Goal: Information Seeking & Learning: Learn about a topic

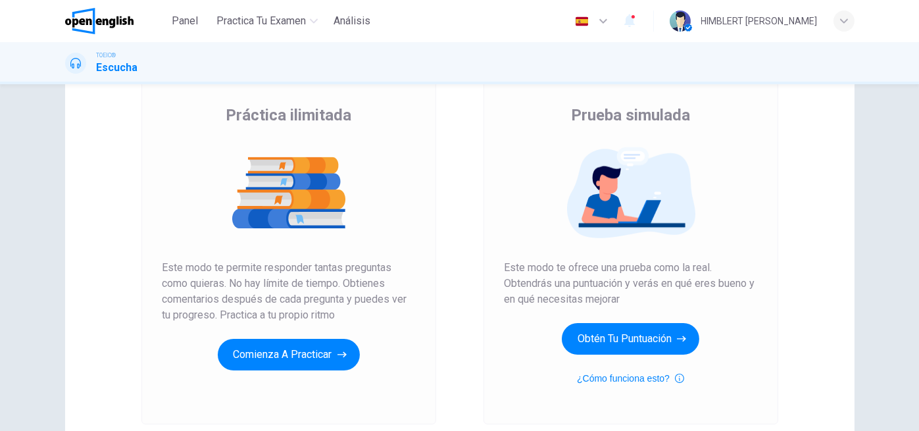
scroll to position [91, 0]
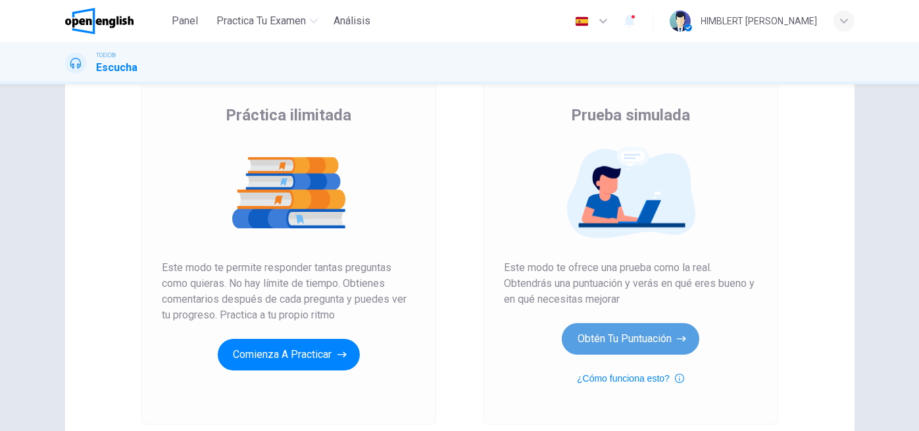
click at [660, 333] on button "Obtén tu puntuación" at bounding box center [630, 339] width 137 height 32
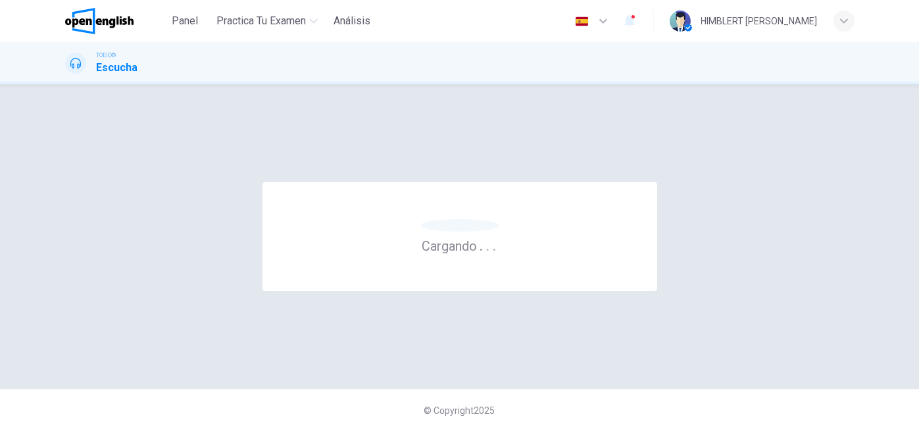
scroll to position [0, 0]
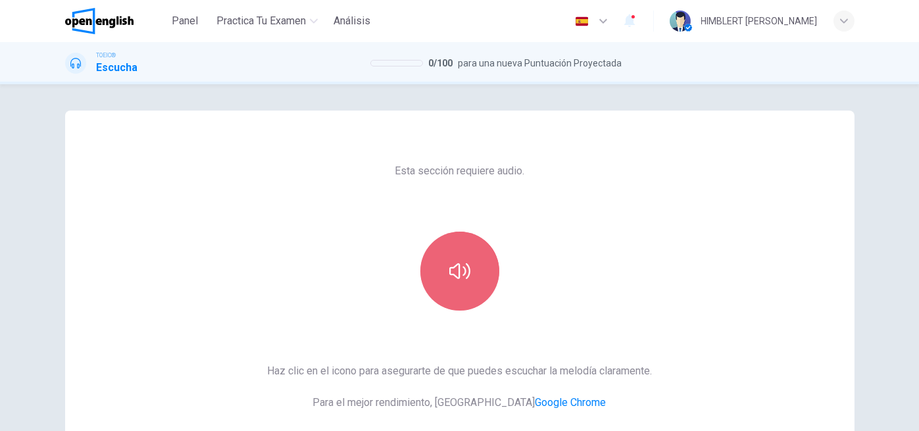
click at [456, 287] on button "button" at bounding box center [459, 270] width 79 height 79
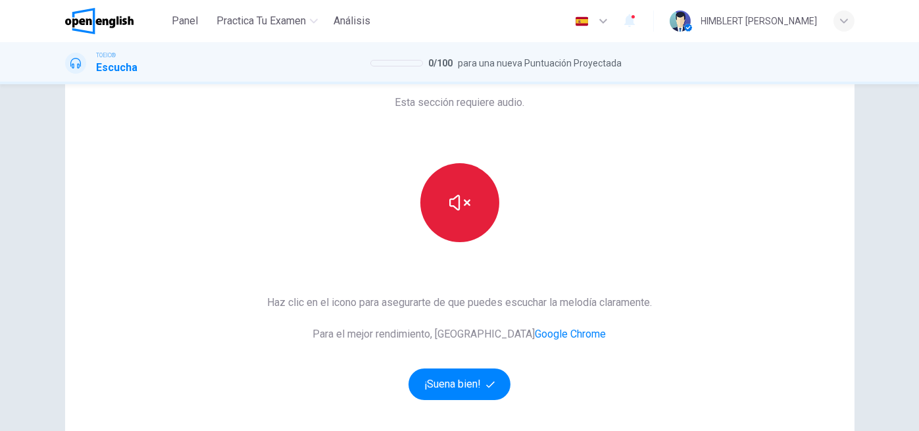
scroll to position [66, 0]
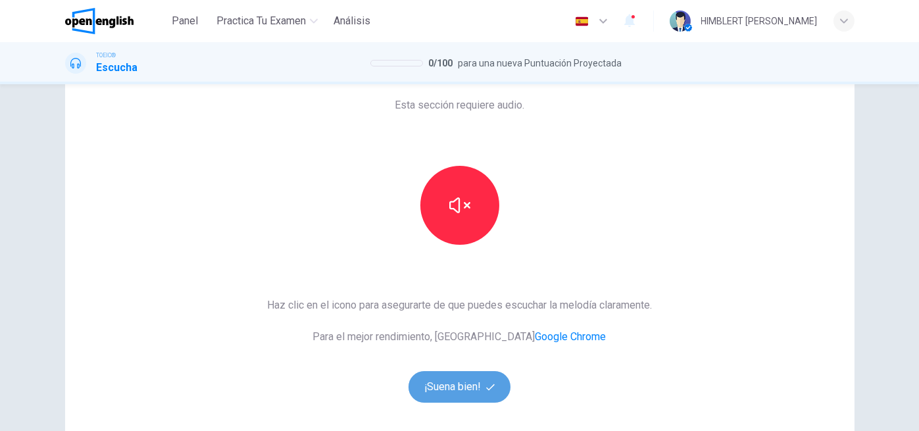
click at [462, 385] on button "¡Suena bien!" at bounding box center [459, 387] width 103 height 32
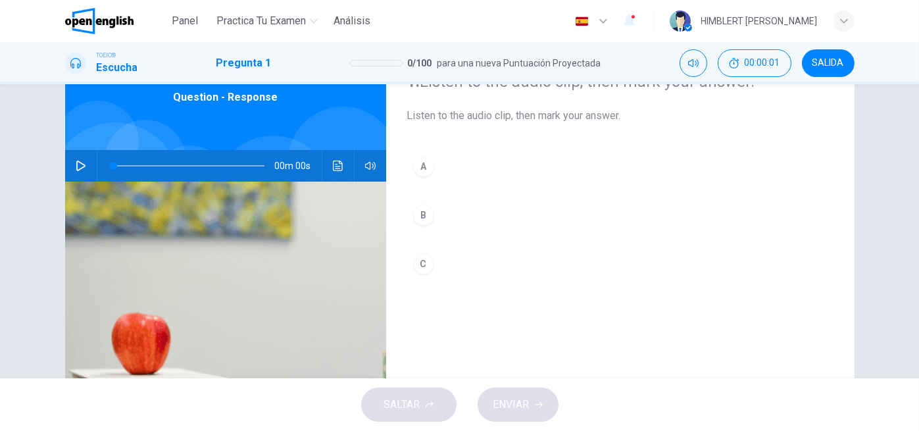
scroll to position [0, 0]
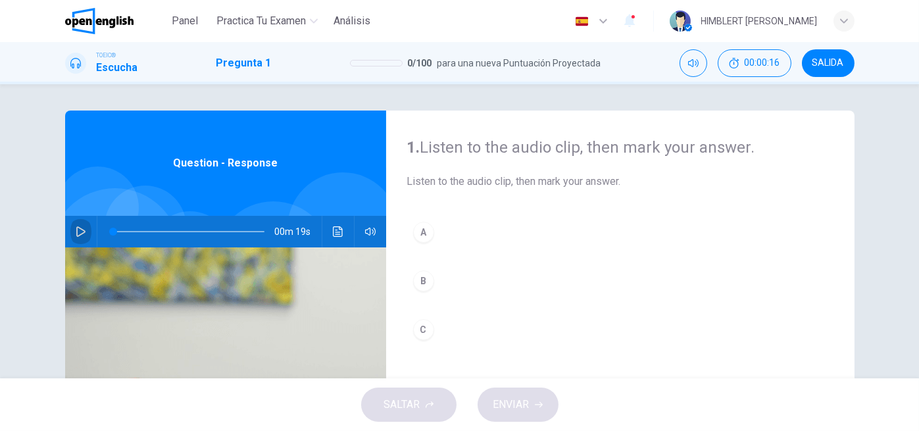
click at [76, 231] on icon "button" at bounding box center [80, 231] width 9 height 11
drag, startPoint x: 174, startPoint y: 235, endPoint x: 89, endPoint y: 229, distance: 85.0
click at [89, 229] on div "00m 19s" at bounding box center [225, 232] width 321 height 32
drag, startPoint x: 143, startPoint y: 229, endPoint x: 83, endPoint y: 232, distance: 60.6
click at [83, 232] on div "00m 19s" at bounding box center [225, 232] width 321 height 32
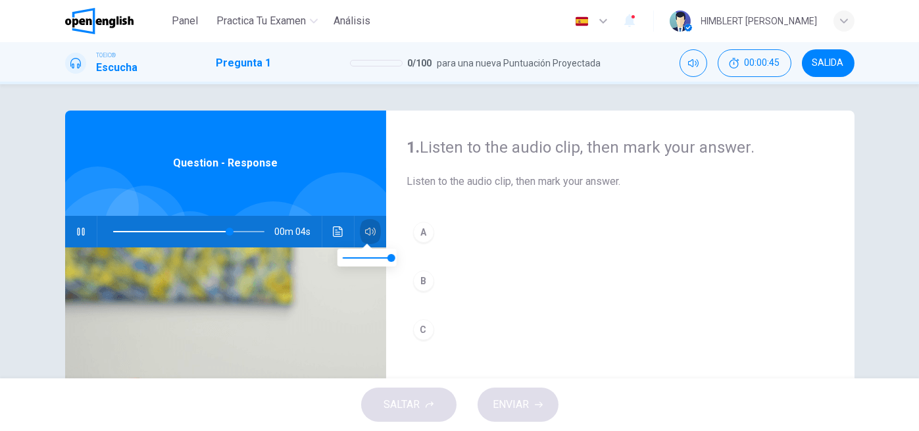
click at [360, 234] on button "button" at bounding box center [370, 232] width 21 height 32
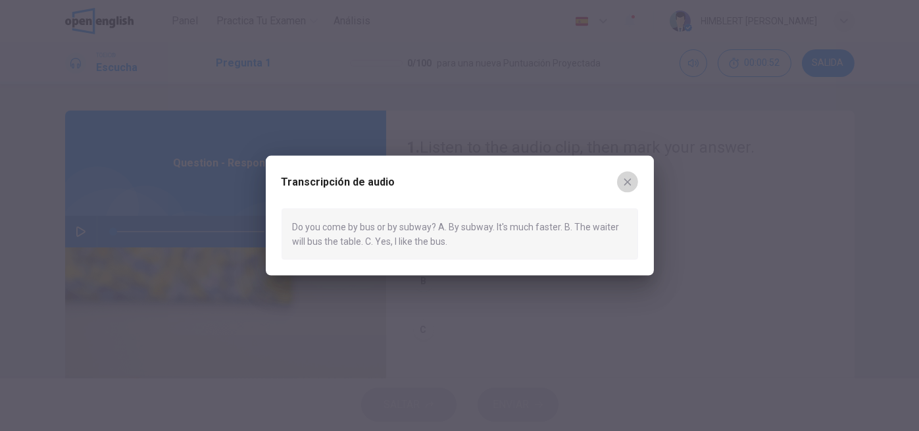
click at [629, 181] on icon "button" at bounding box center [627, 181] width 11 height 11
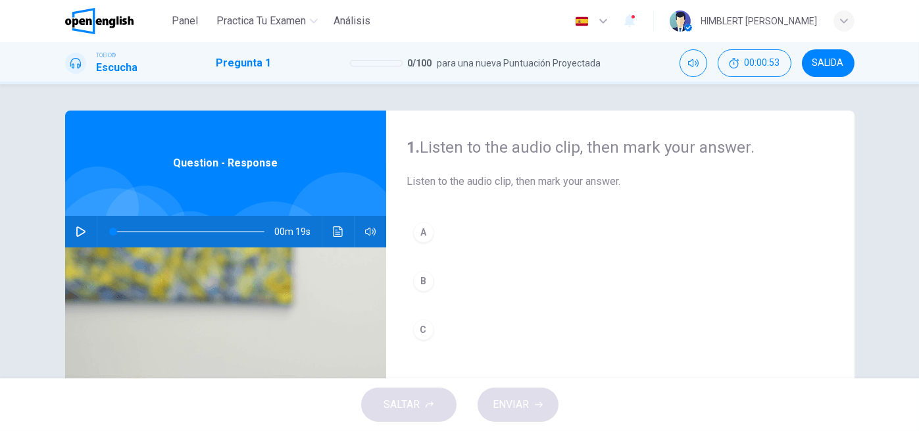
click at [79, 229] on icon "button" at bounding box center [80, 231] width 9 height 11
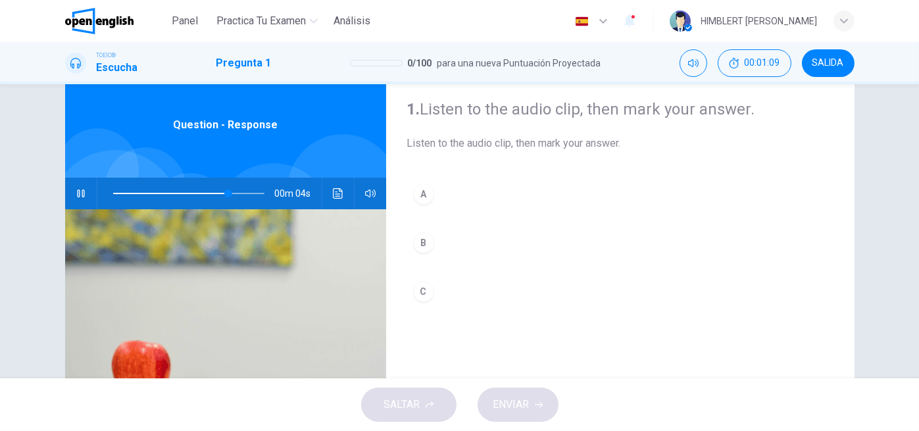
scroll to position [37, 0]
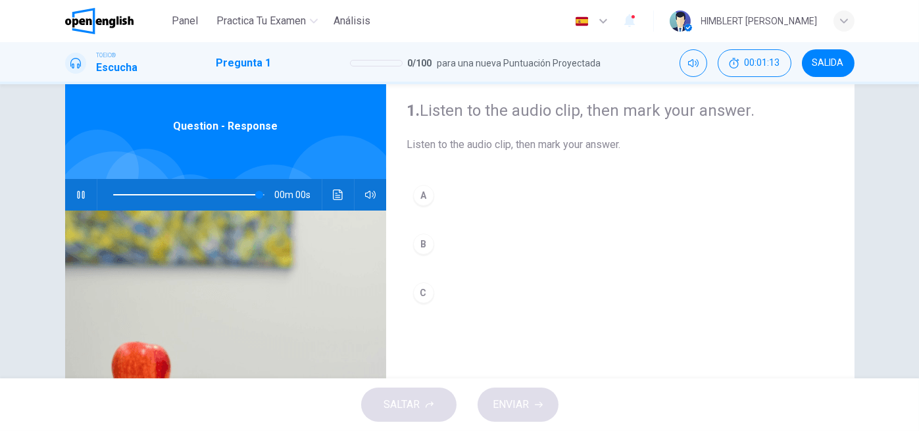
type input "*"
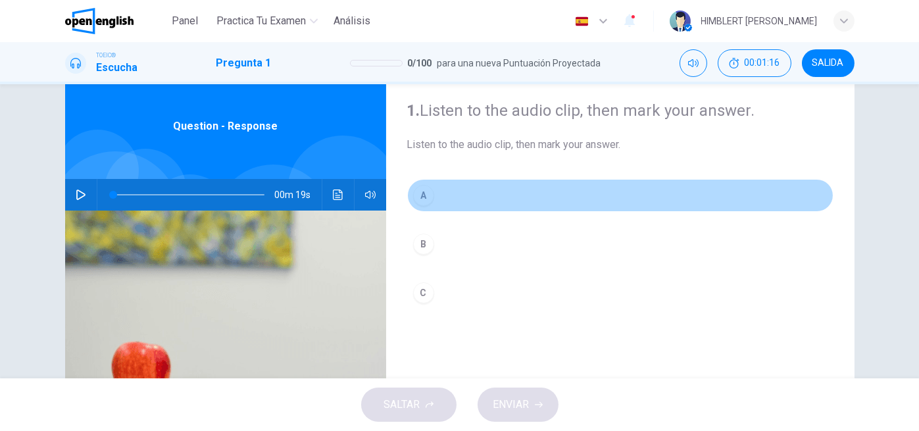
click at [419, 190] on div "A" at bounding box center [423, 195] width 21 height 21
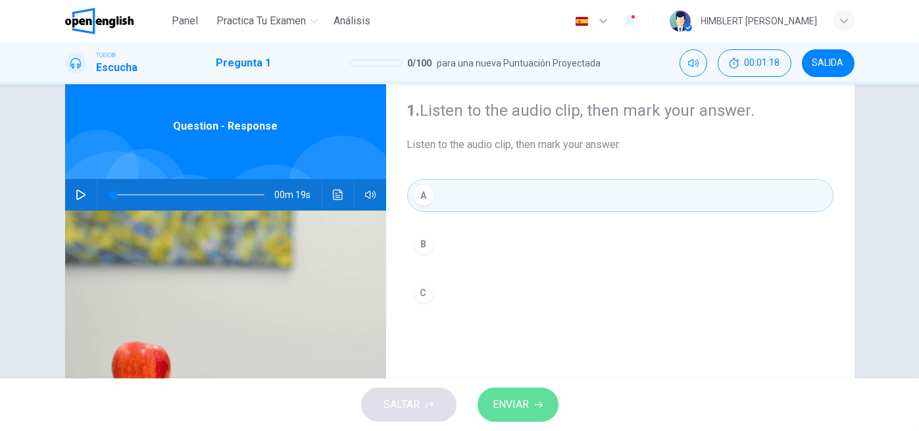
click at [527, 408] on span "ENVIAR" at bounding box center [511, 404] width 36 height 18
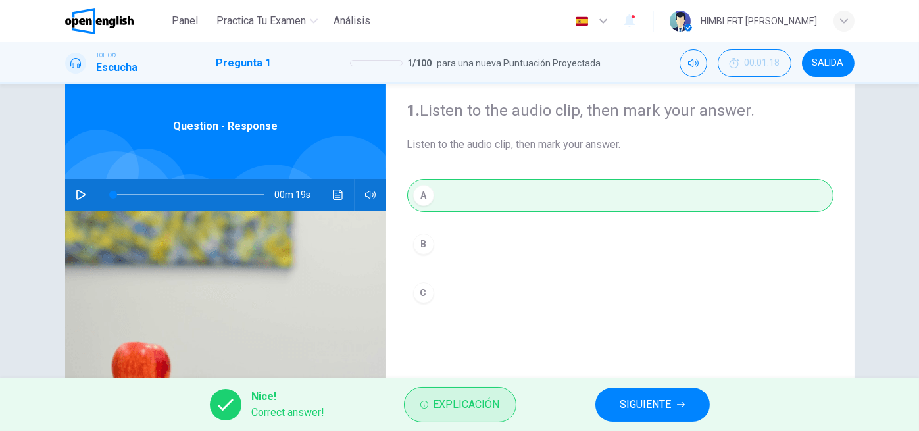
click at [475, 400] on span "Explicación" at bounding box center [466, 404] width 66 height 18
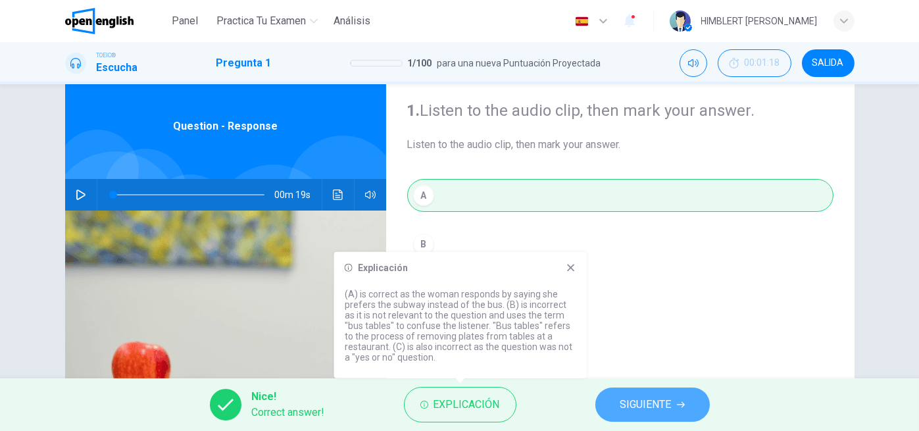
click at [630, 402] on span "SIGUIENTE" at bounding box center [645, 404] width 51 height 18
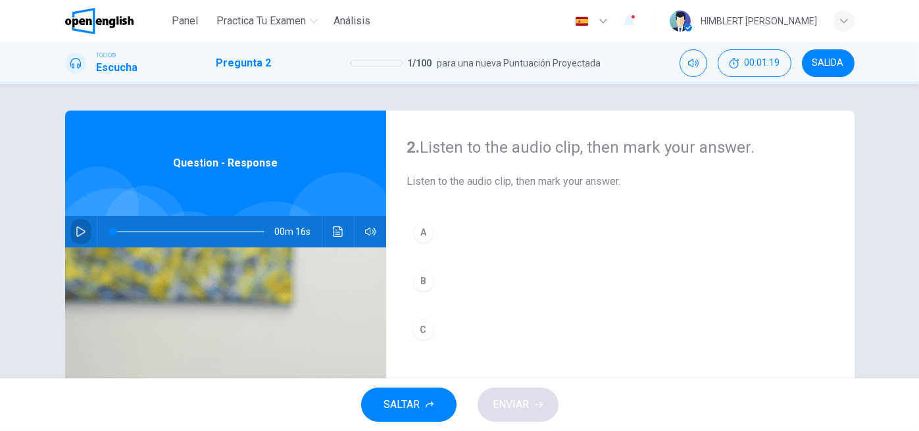
click at [76, 232] on icon "button" at bounding box center [81, 231] width 11 height 11
click at [371, 228] on icon "button" at bounding box center [370, 231] width 11 height 11
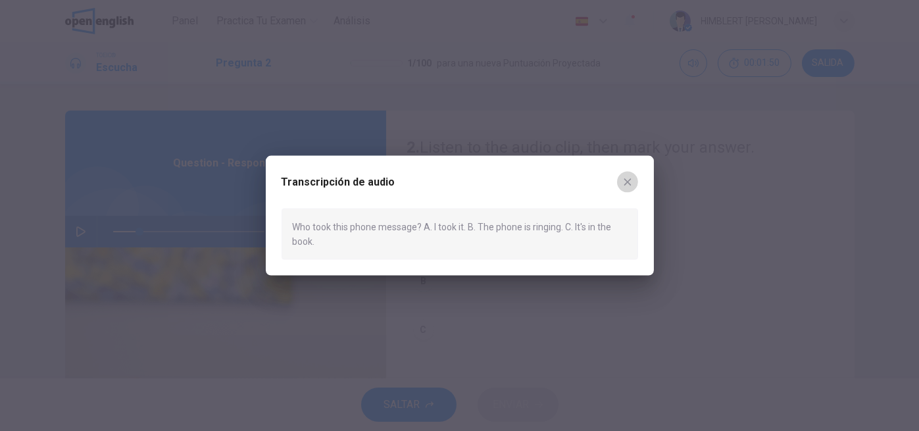
click at [631, 179] on icon "button" at bounding box center [627, 181] width 11 height 11
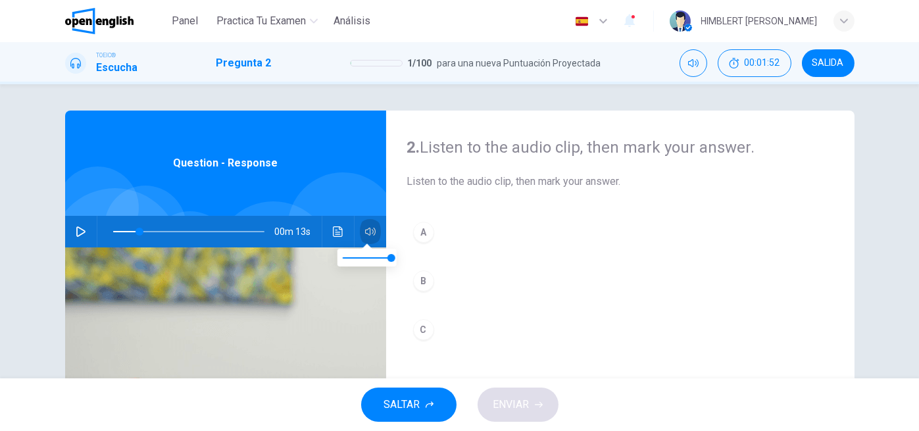
click at [360, 239] on button "button" at bounding box center [370, 232] width 21 height 32
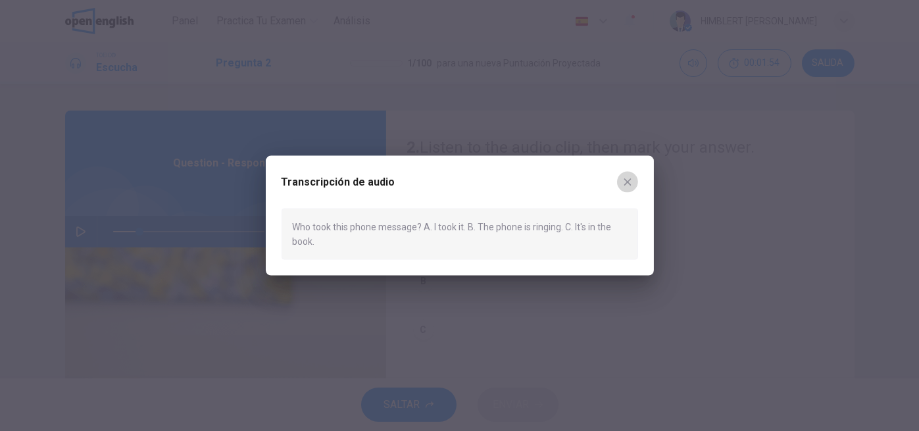
click at [631, 181] on icon "button" at bounding box center [627, 181] width 11 height 11
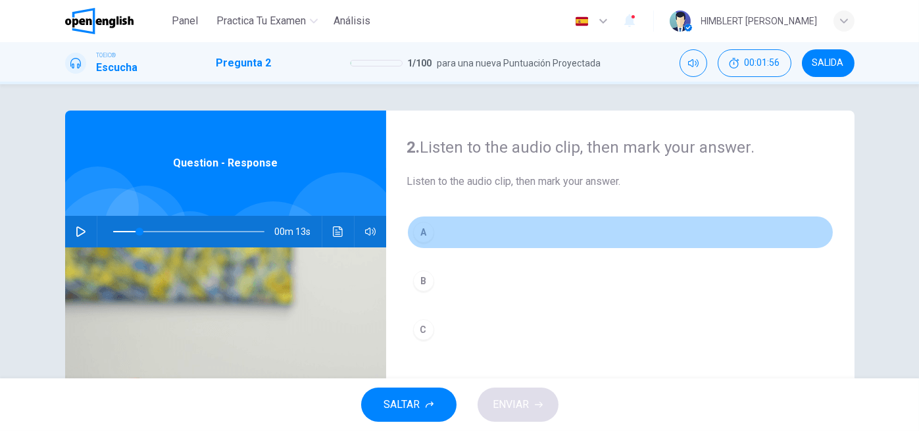
click at [416, 227] on div "A" at bounding box center [423, 232] width 21 height 21
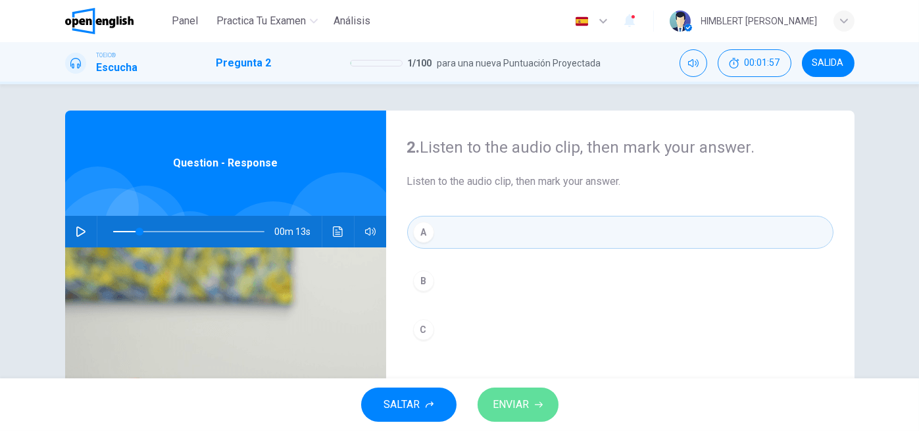
click at [550, 398] on button "ENVIAR" at bounding box center [517, 404] width 81 height 34
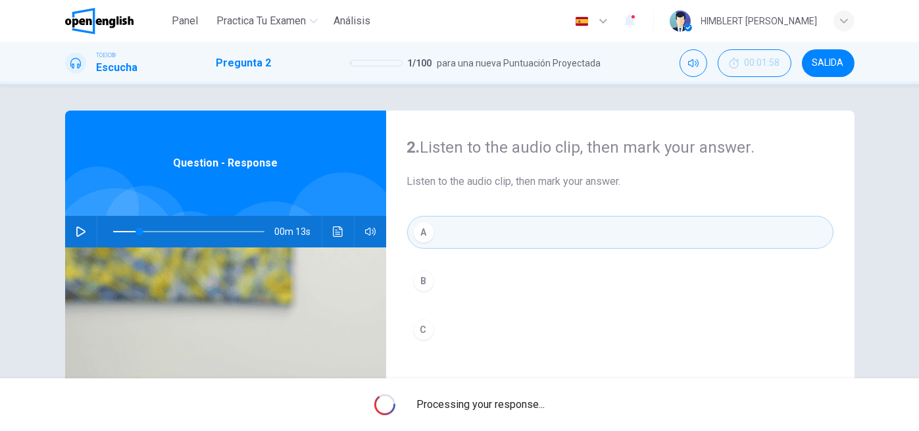
type input "**"
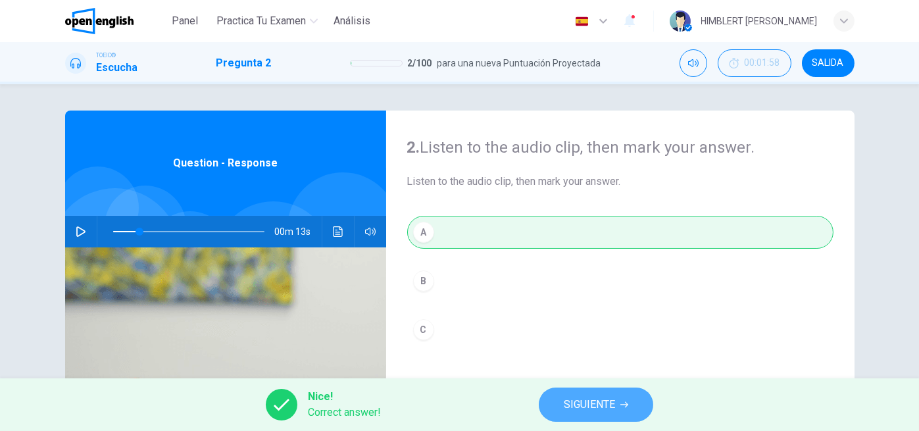
click at [550, 398] on button "SIGUIENTE" at bounding box center [596, 404] width 114 height 34
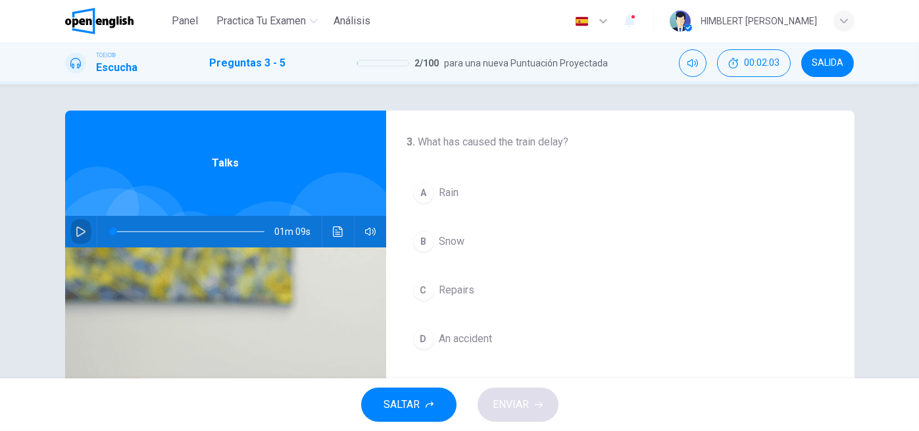
click at [76, 229] on icon "button" at bounding box center [81, 231] width 11 height 11
drag, startPoint x: 193, startPoint y: 228, endPoint x: 72, endPoint y: 236, distance: 121.9
click at [72, 236] on div "01m 09s" at bounding box center [225, 232] width 321 height 32
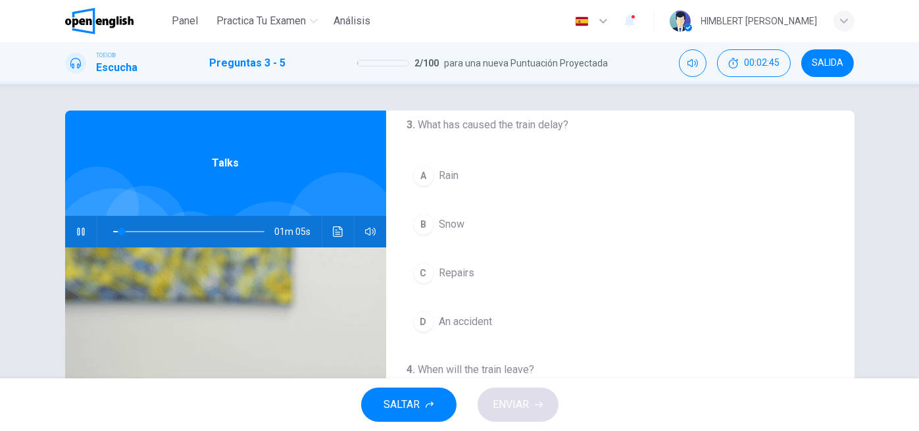
scroll to position [16, 0]
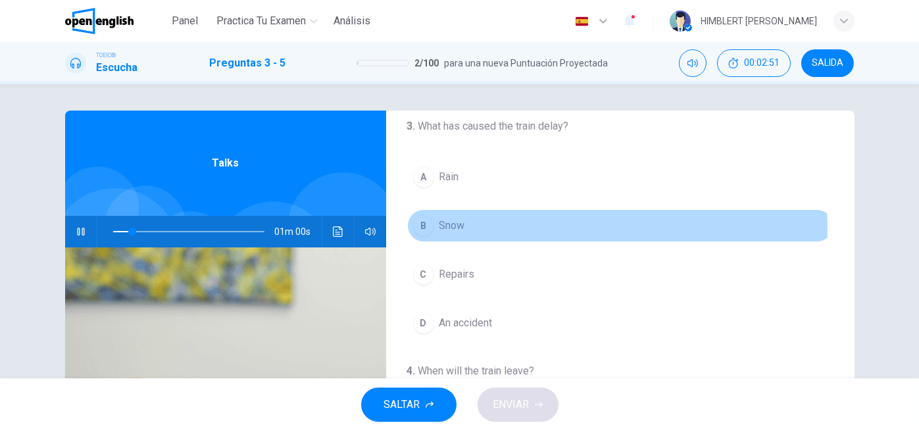
click at [421, 231] on div "B" at bounding box center [423, 225] width 21 height 21
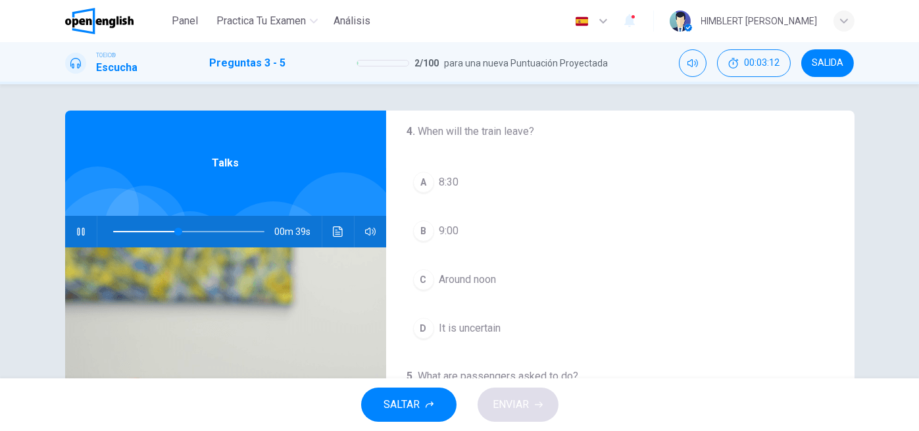
scroll to position [254, 0]
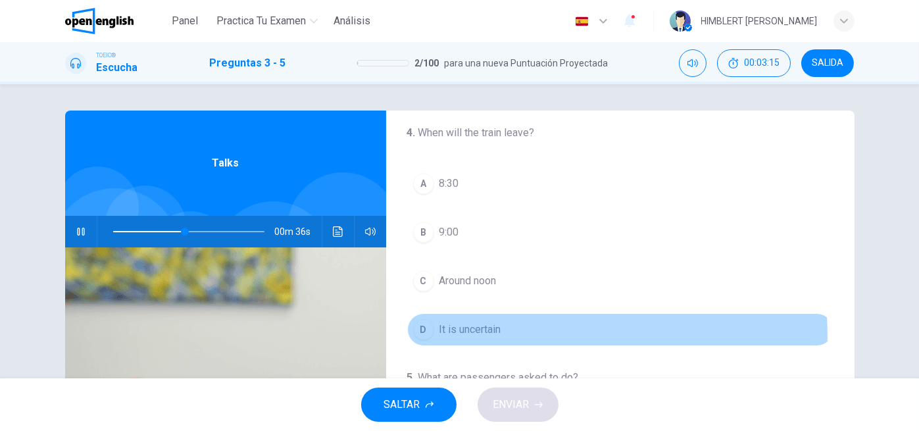
click at [420, 333] on div "D" at bounding box center [423, 329] width 21 height 21
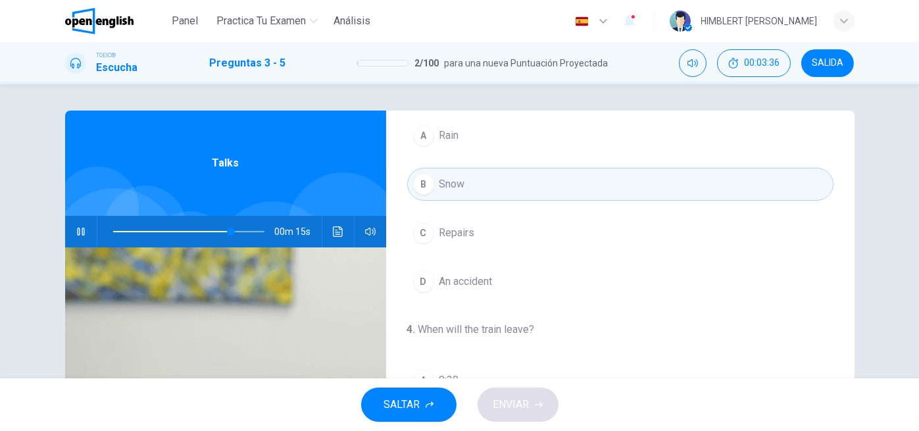
scroll to position [58, 0]
drag, startPoint x: 237, startPoint y: 232, endPoint x: 174, endPoint y: 230, distance: 63.2
click at [174, 230] on span at bounding box center [176, 232] width 8 height 8
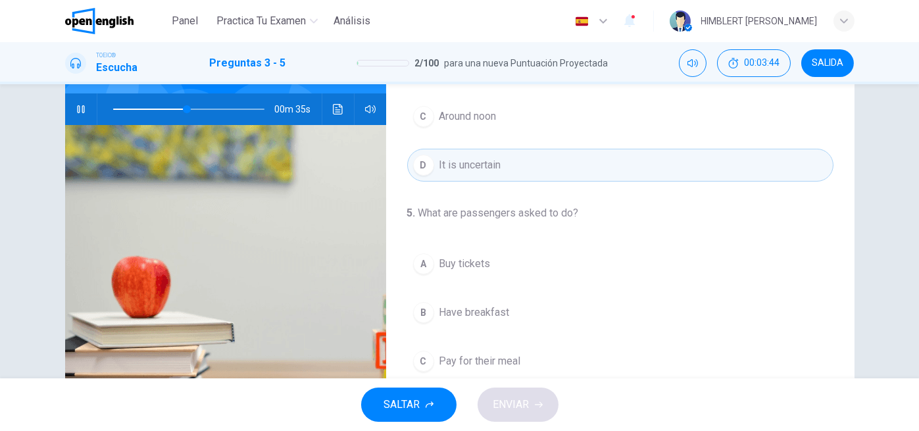
scroll to position [122, 0]
drag, startPoint x: 193, startPoint y: 104, endPoint x: 177, endPoint y: 106, distance: 15.9
click at [178, 106] on span at bounding box center [182, 109] width 8 height 8
click at [149, 110] on span at bounding box center [188, 109] width 151 height 18
type input "**"
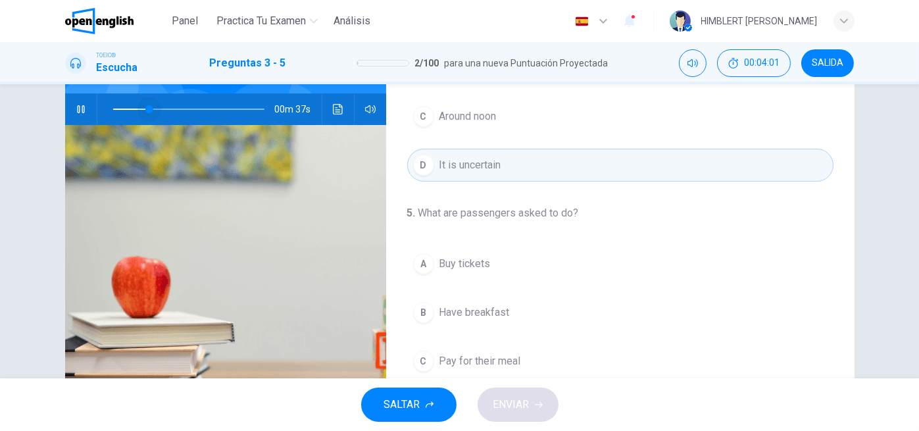
drag, startPoint x: 187, startPoint y: 111, endPoint x: 145, endPoint y: 110, distance: 41.4
click at [145, 110] on span at bounding box center [149, 109] width 8 height 8
click at [78, 102] on button "button" at bounding box center [80, 109] width 21 height 32
click at [79, 106] on icon "button" at bounding box center [80, 109] width 7 height 8
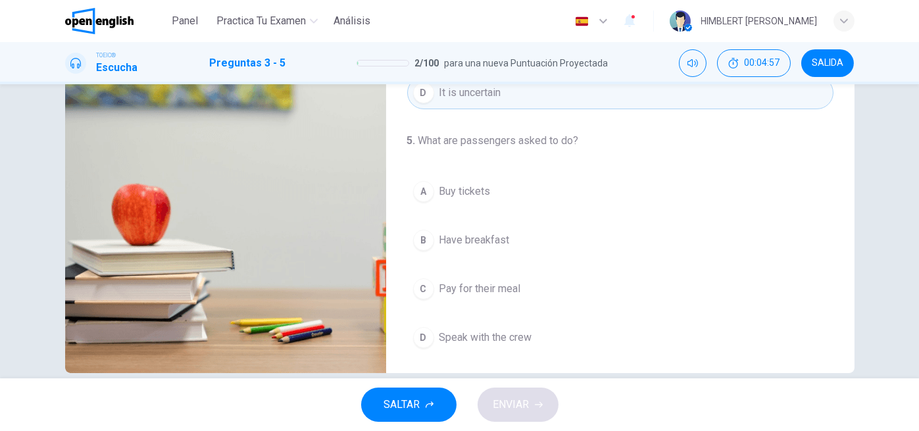
scroll to position [0, 0]
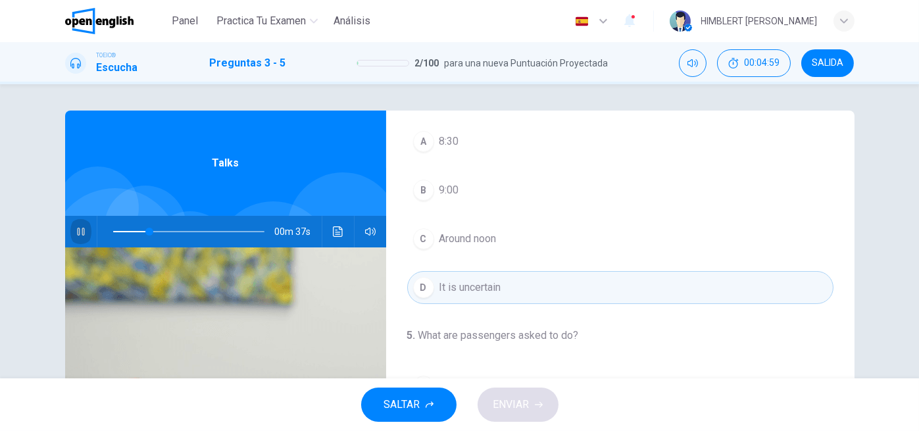
click at [84, 228] on button "button" at bounding box center [80, 232] width 21 height 32
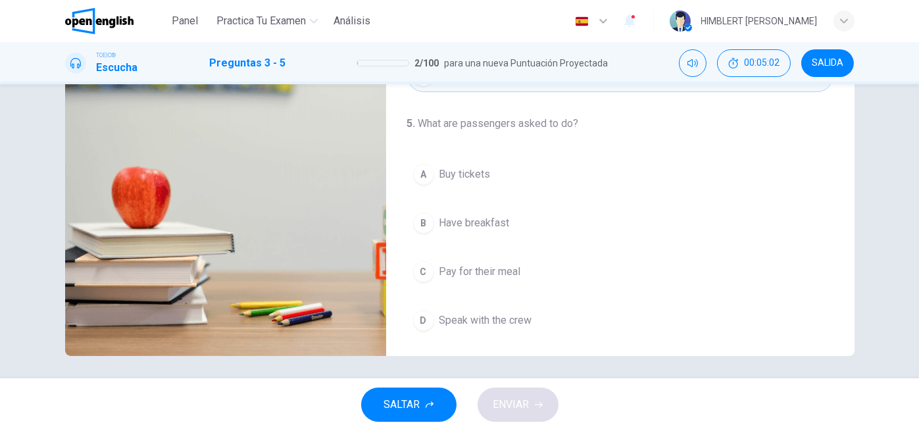
scroll to position [216, 0]
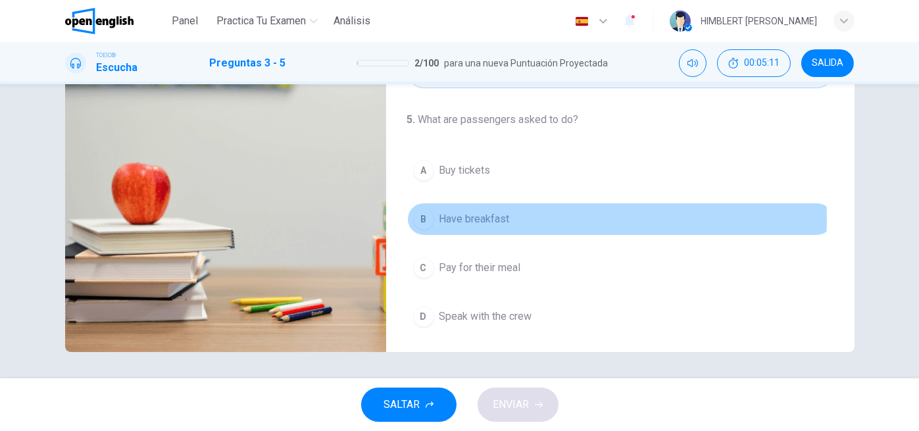
click at [486, 216] on span "Have breakfast" at bounding box center [474, 219] width 70 height 16
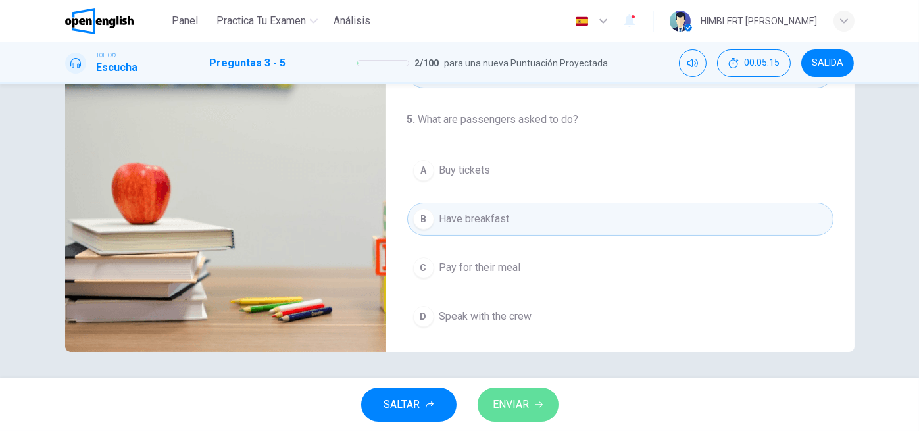
click at [522, 408] on span "ENVIAR" at bounding box center [511, 404] width 36 height 18
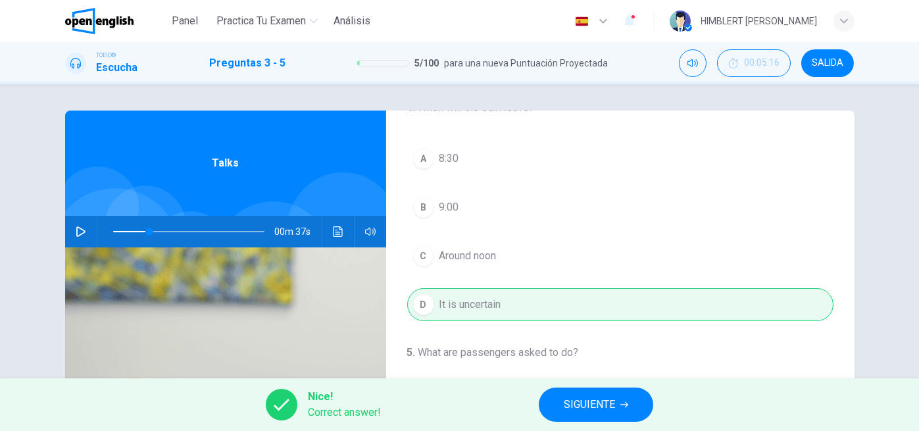
scroll to position [280, 0]
click at [598, 391] on button "SIGUIENTE" at bounding box center [596, 404] width 114 height 34
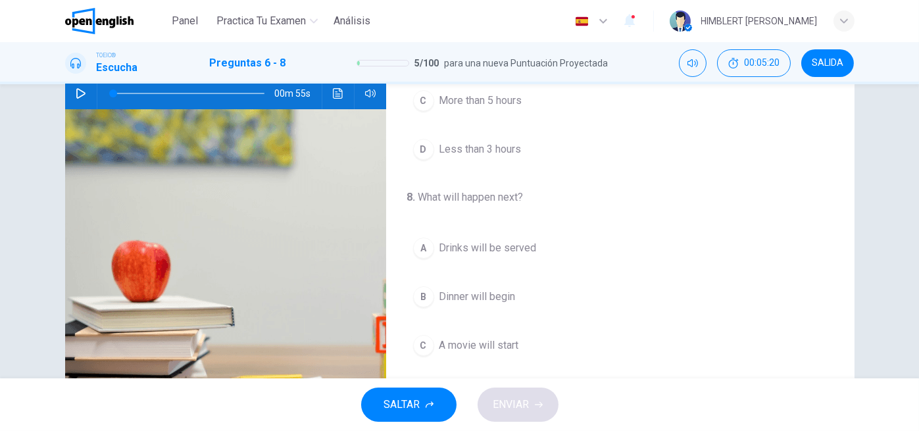
scroll to position [0, 0]
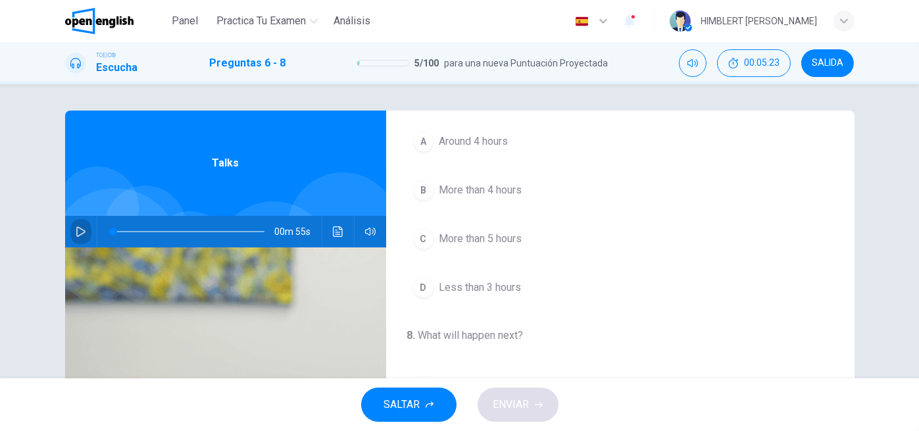
drag, startPoint x: 75, startPoint y: 226, endPoint x: 569, endPoint y: 141, distance: 501.7
click at [569, 141] on div "6 . Where is the speaker? A A boat B An airplane C An airport D A hotel 7 . How…" at bounding box center [459, 338] width 789 height 457
click at [77, 231] on icon "button" at bounding box center [81, 231] width 11 height 11
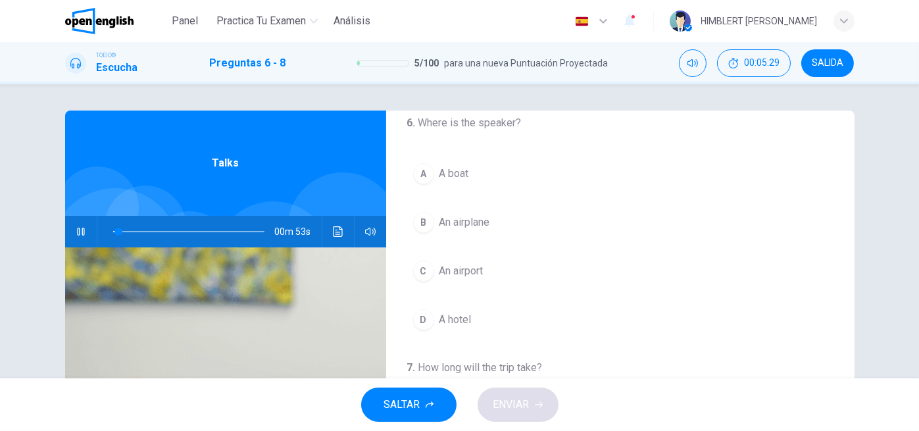
scroll to position [19, 0]
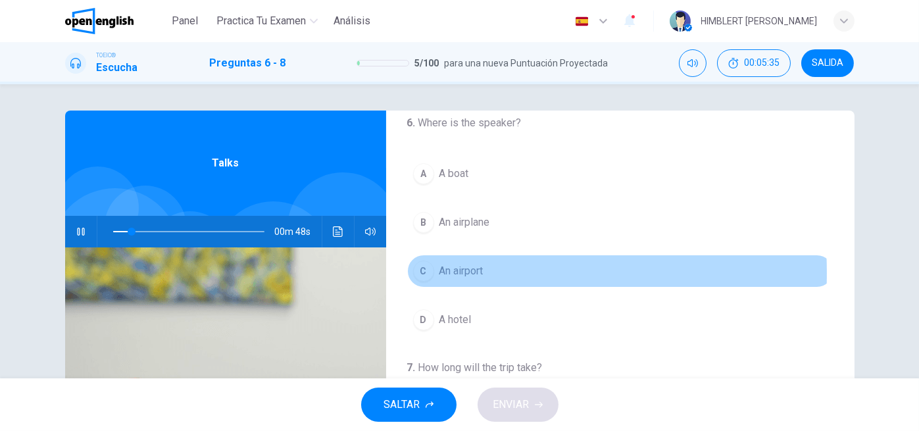
click at [421, 272] on div "C" at bounding box center [423, 270] width 21 height 21
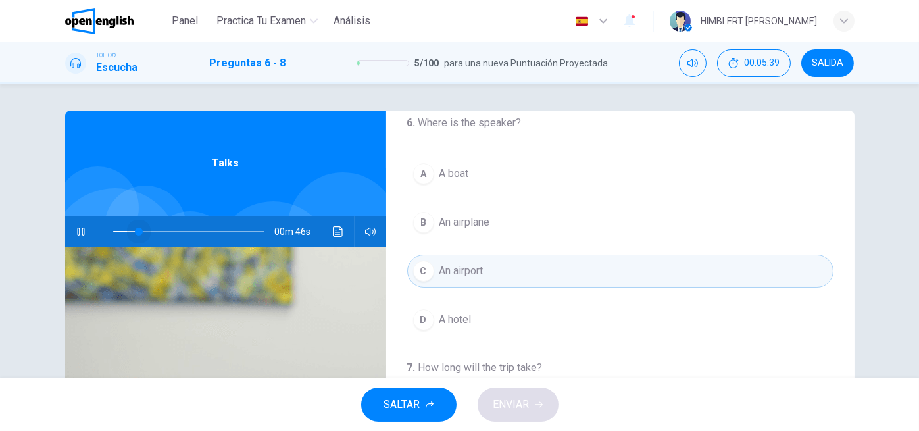
drag, startPoint x: 138, startPoint y: 233, endPoint x: 77, endPoint y: 227, distance: 61.5
click at [77, 227] on div "00m 46s" at bounding box center [225, 232] width 321 height 32
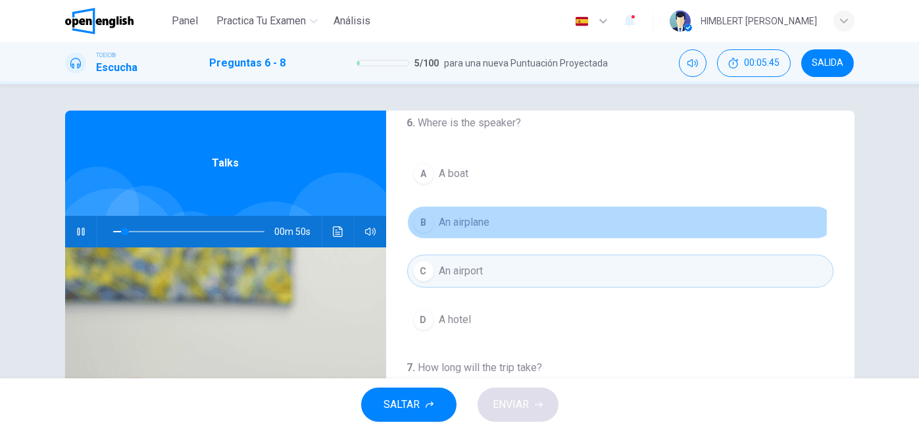
click at [420, 218] on div "B" at bounding box center [423, 222] width 21 height 21
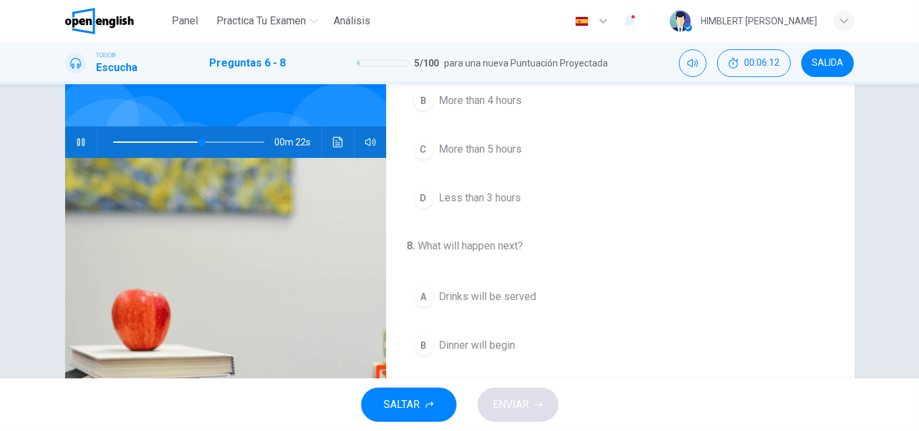
scroll to position [108, 0]
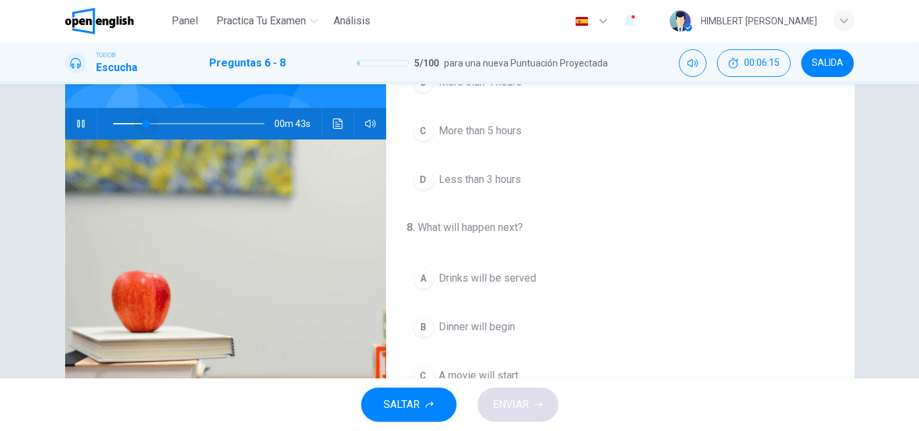
drag, startPoint x: 201, startPoint y: 122, endPoint x: 141, endPoint y: 118, distance: 60.7
click at [142, 120] on span at bounding box center [146, 124] width 8 height 8
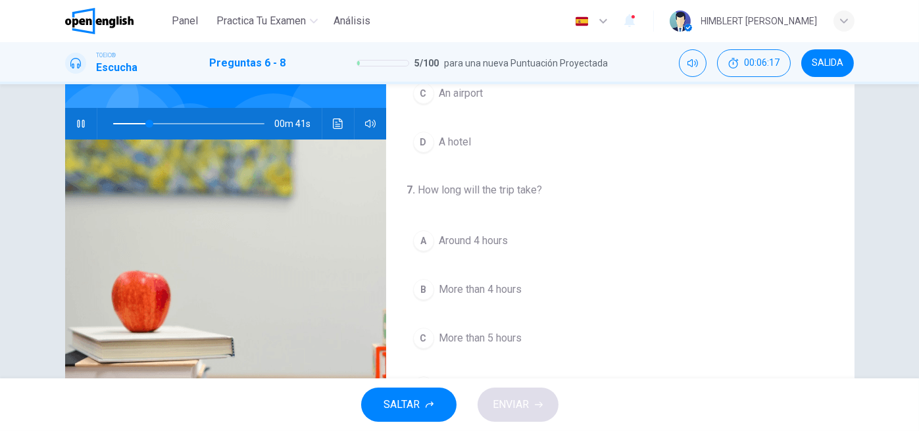
scroll to position [84, 0]
drag, startPoint x: 148, startPoint y: 125, endPoint x: 126, endPoint y: 122, distance: 21.9
click at [128, 122] on span at bounding box center [132, 124] width 8 height 8
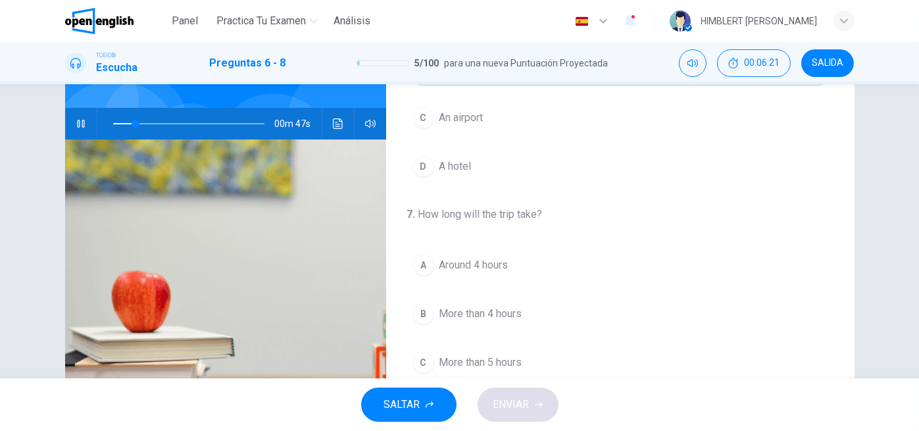
scroll to position [64, 0]
drag, startPoint x: 137, startPoint y: 122, endPoint x: 116, endPoint y: 120, distance: 21.1
click at [116, 120] on span at bounding box center [120, 124] width 8 height 8
drag, startPoint x: 128, startPoint y: 122, endPoint x: 114, endPoint y: 121, distance: 13.2
click at [114, 121] on span at bounding box center [117, 124] width 8 height 8
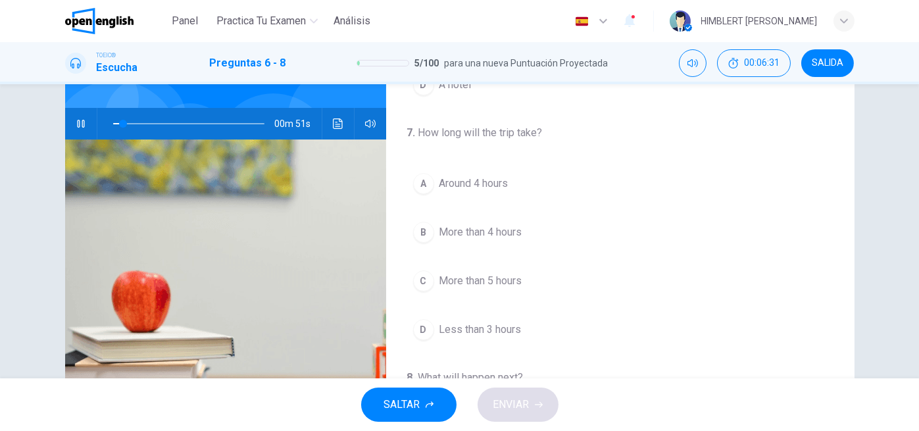
scroll to position [147, 0]
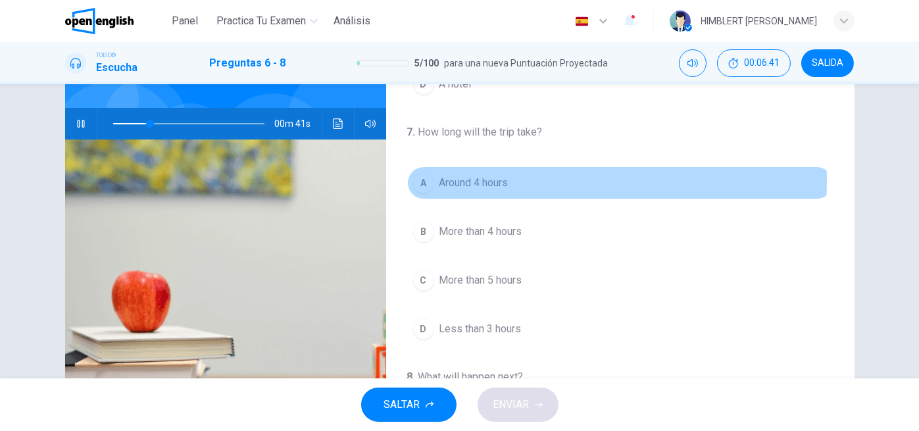
click at [421, 179] on div "A" at bounding box center [423, 182] width 21 height 21
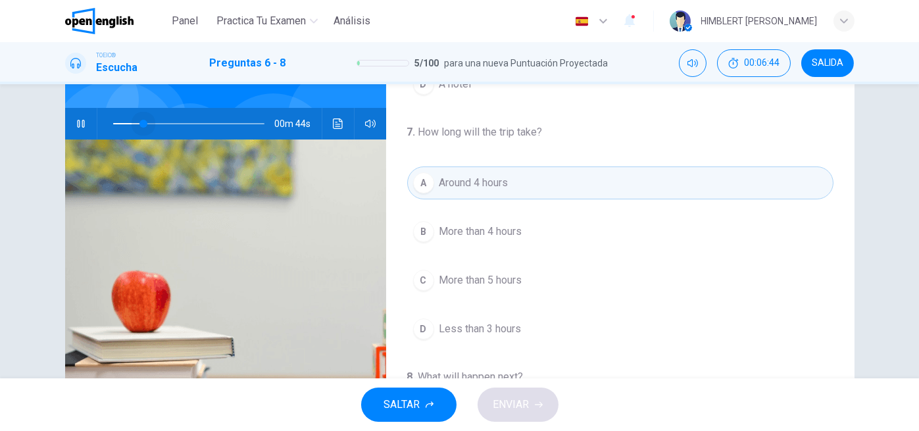
drag, startPoint x: 149, startPoint y: 123, endPoint x: 132, endPoint y: 120, distance: 17.4
click at [139, 120] on span at bounding box center [143, 124] width 8 height 8
drag, startPoint x: 132, startPoint y: 120, endPoint x: 116, endPoint y: 118, distance: 16.5
click at [116, 120] on span at bounding box center [120, 124] width 8 height 8
click at [76, 126] on icon "button" at bounding box center [81, 123] width 11 height 11
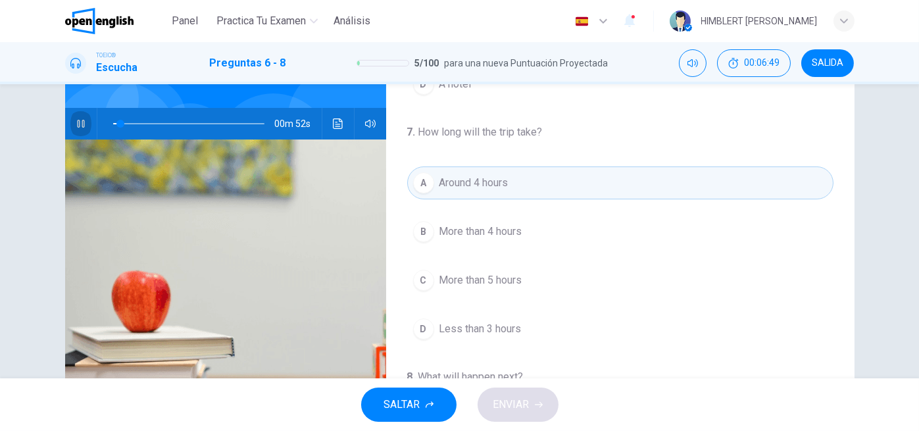
click at [76, 126] on icon "button" at bounding box center [81, 123] width 11 height 11
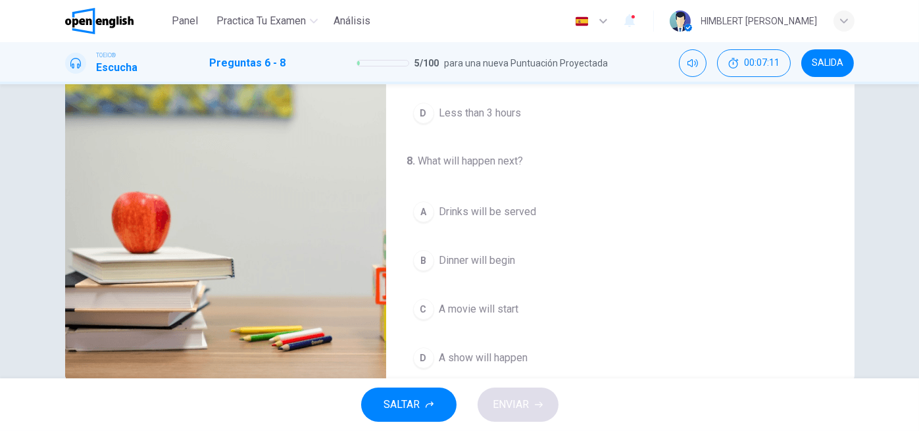
scroll to position [296, 0]
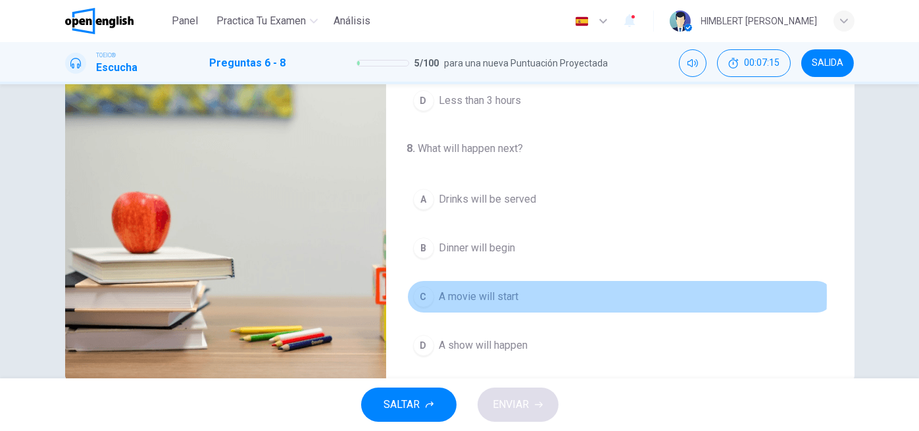
click at [420, 291] on div "C" at bounding box center [423, 296] width 21 height 21
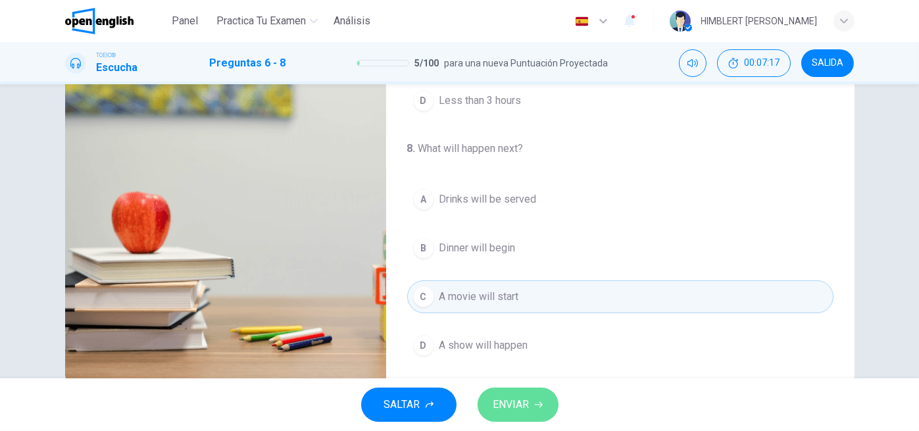
click at [516, 396] on span "ENVIAR" at bounding box center [511, 404] width 36 height 18
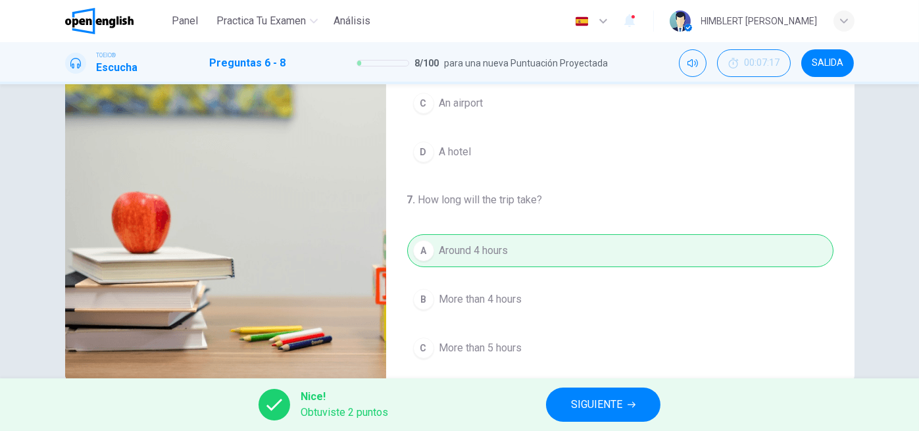
scroll to position [0, 0]
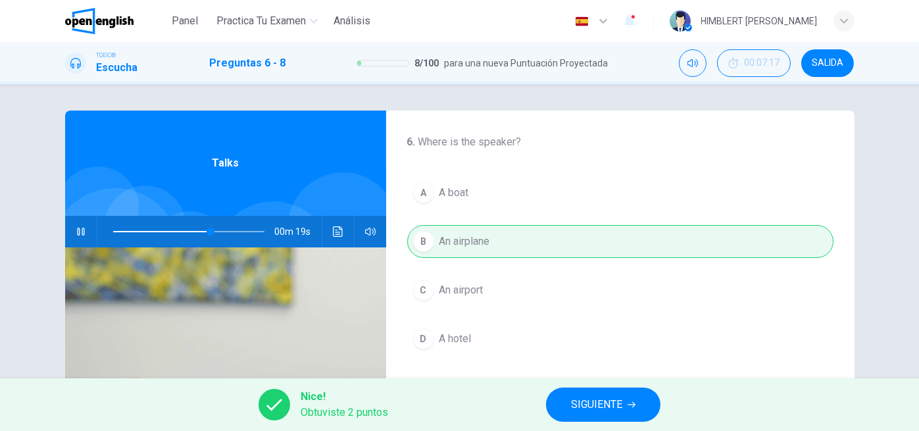
type input "**"
click at [600, 403] on span "SIGUIENTE" at bounding box center [596, 404] width 51 height 18
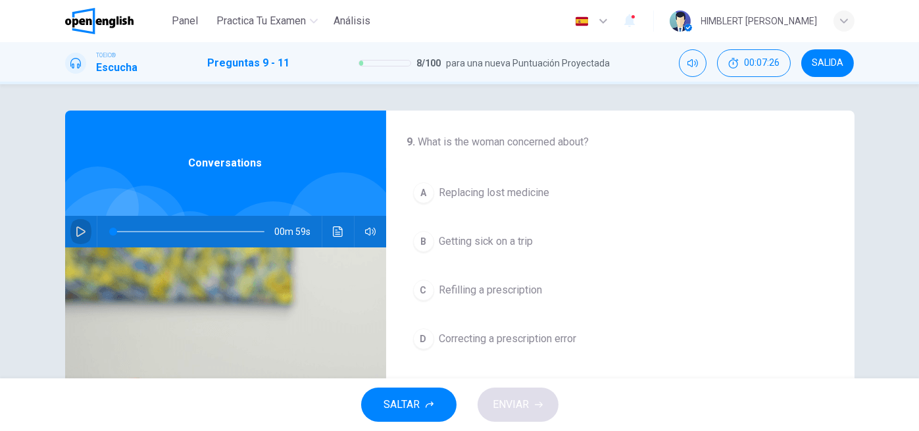
click at [76, 227] on icon "button" at bounding box center [81, 231] width 11 height 11
click at [76, 233] on icon "button" at bounding box center [81, 231] width 11 height 11
click at [135, 230] on span at bounding box center [188, 231] width 151 height 18
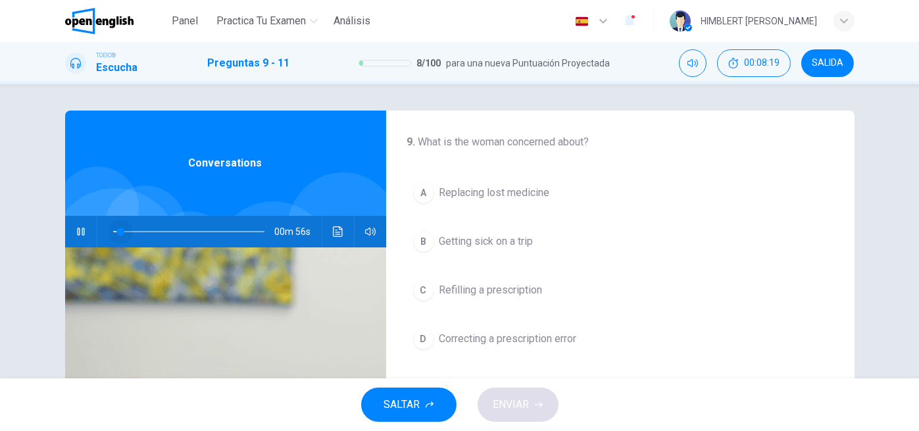
click at [117, 230] on span at bounding box center [188, 231] width 151 height 18
click at [117, 230] on span at bounding box center [120, 232] width 8 height 8
drag, startPoint x: 117, startPoint y: 230, endPoint x: 78, endPoint y: 231, distance: 39.5
click at [78, 231] on div "00m 59s" at bounding box center [225, 232] width 321 height 32
click at [366, 233] on icon "button" at bounding box center [370, 231] width 11 height 11
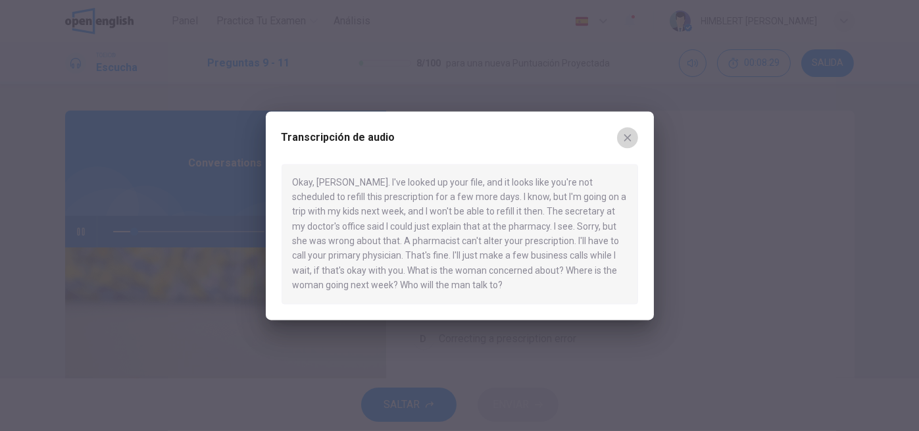
click at [622, 132] on button "button" at bounding box center [627, 137] width 21 height 21
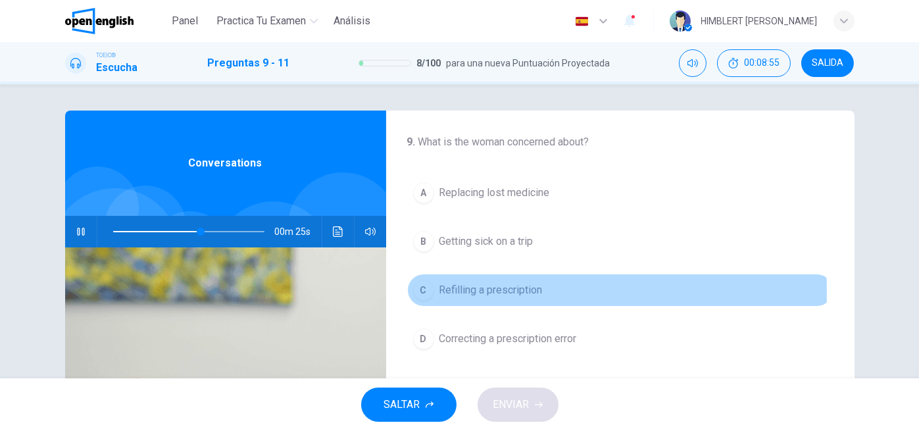
click at [419, 291] on div "C" at bounding box center [423, 289] width 21 height 21
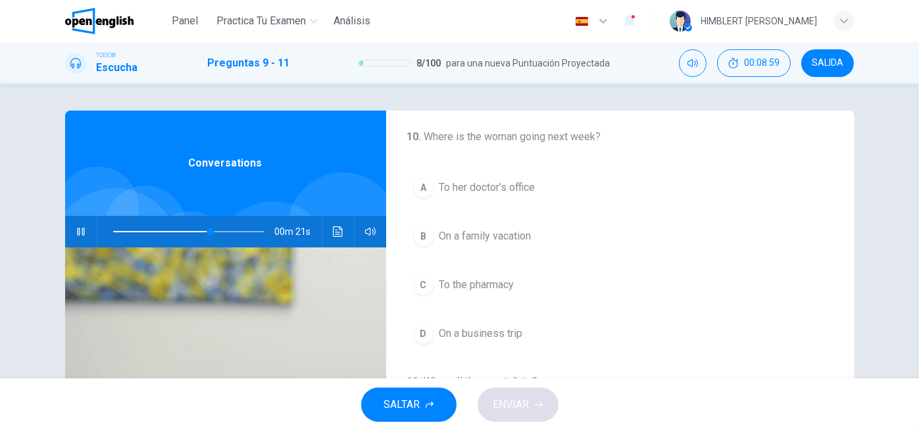
scroll to position [273, 0]
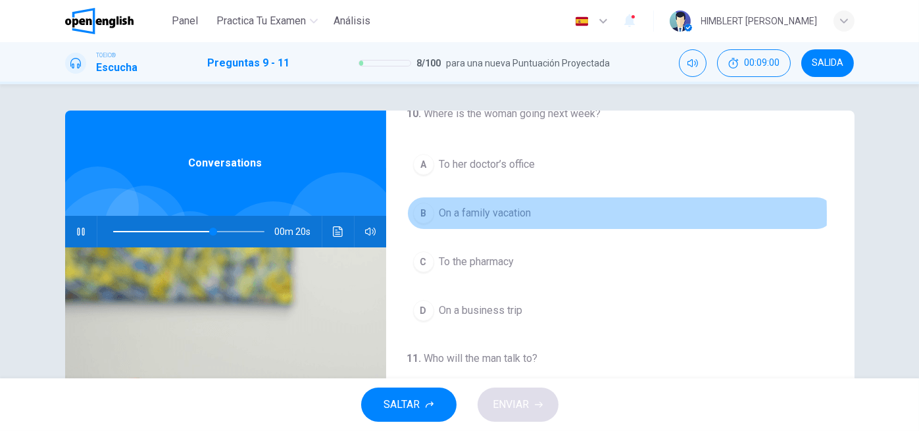
click at [418, 213] on div "B" at bounding box center [423, 213] width 21 height 21
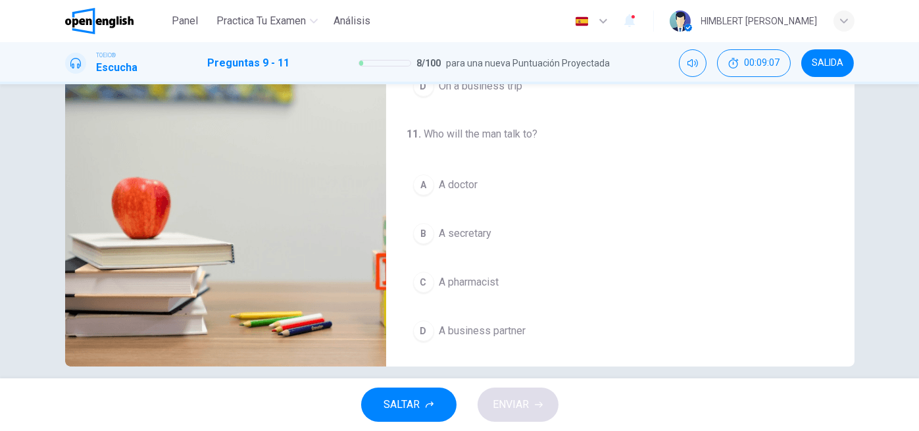
scroll to position [0, 0]
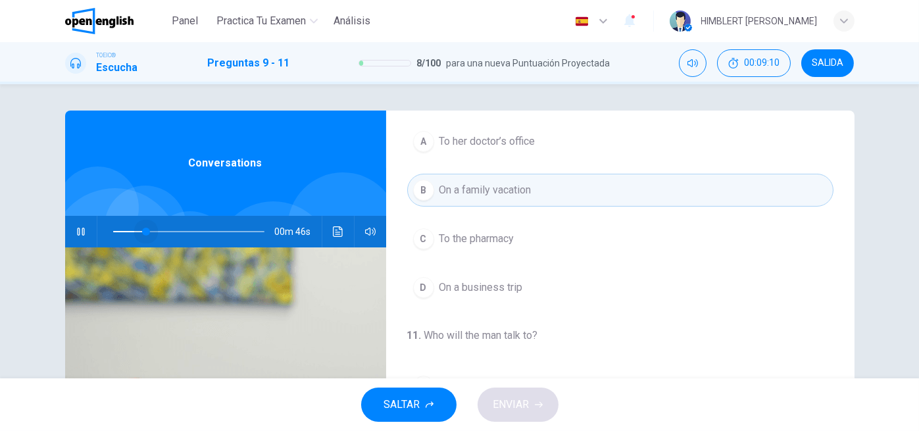
drag, startPoint x: 233, startPoint y: 231, endPoint x: 143, endPoint y: 234, distance: 90.1
click at [143, 234] on span at bounding box center [146, 232] width 8 height 8
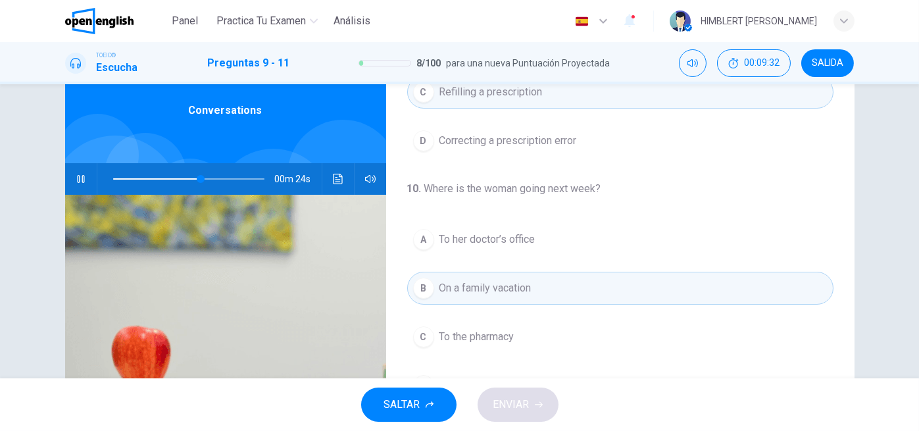
scroll to position [52, 0]
click at [184, 178] on span at bounding box center [188, 179] width 151 height 18
click at [168, 178] on span at bounding box center [188, 179] width 151 height 18
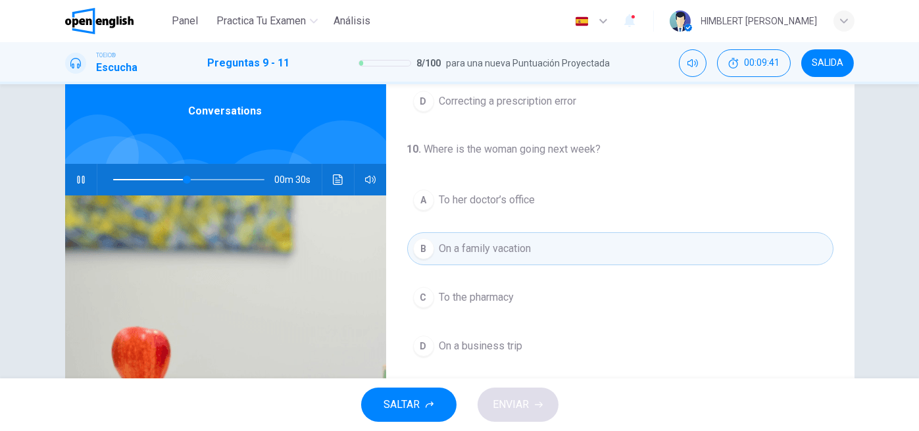
scroll to position [189, 0]
click at [380, 173] on div "00m 28s" at bounding box center [225, 180] width 321 height 32
click at [369, 181] on icon "button" at bounding box center [370, 179] width 11 height 11
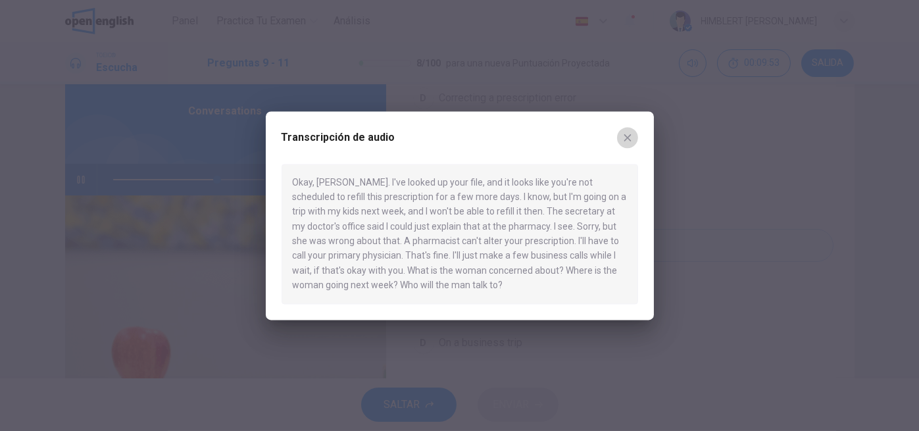
click at [621, 137] on button "button" at bounding box center [627, 137] width 21 height 21
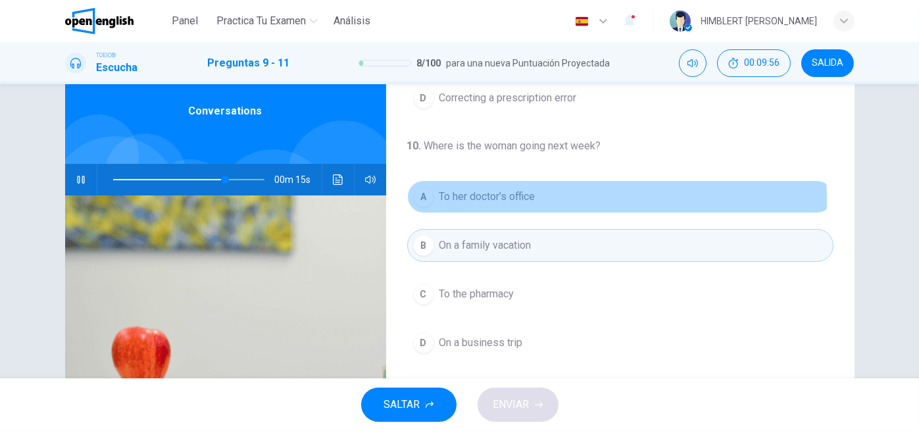
click at [493, 198] on span "To her doctor’s office" at bounding box center [487, 197] width 96 height 16
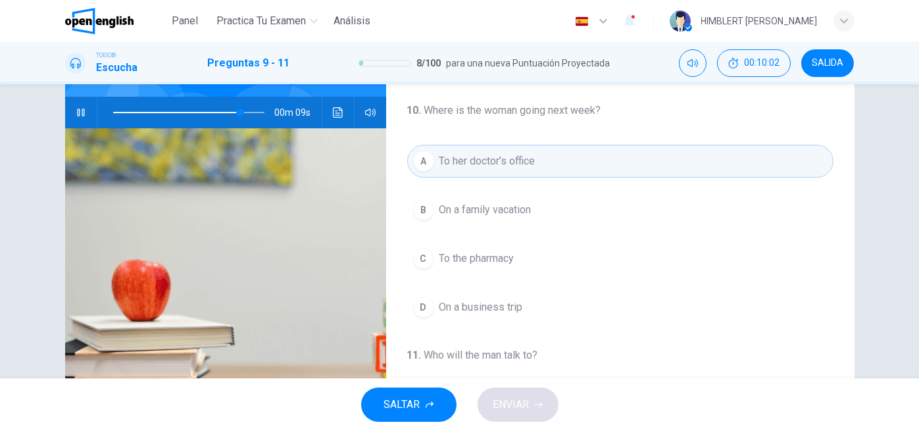
scroll to position [158, 0]
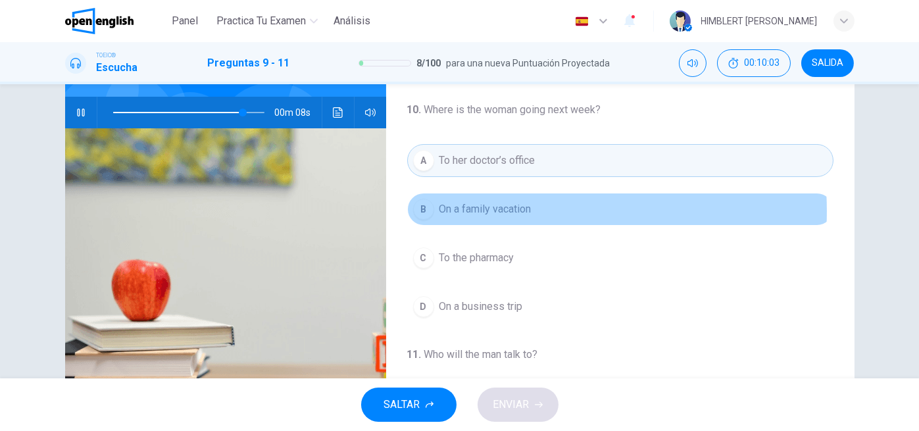
click at [503, 209] on span "On a family vacation" at bounding box center [485, 209] width 92 height 16
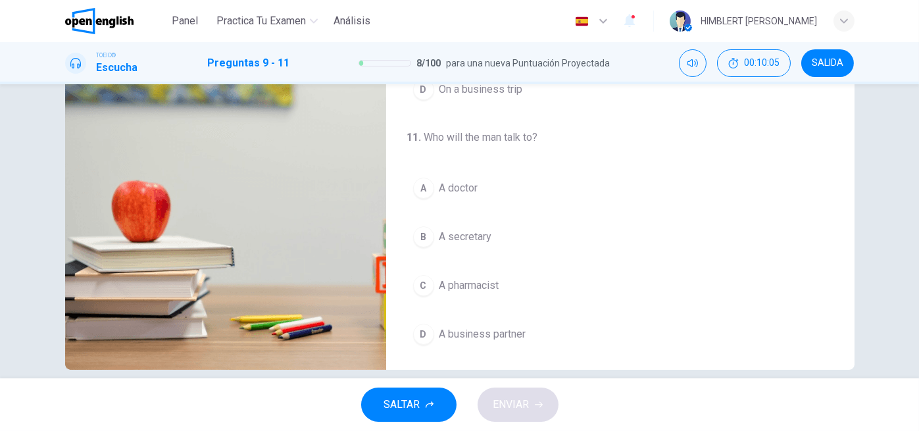
scroll to position [216, 0]
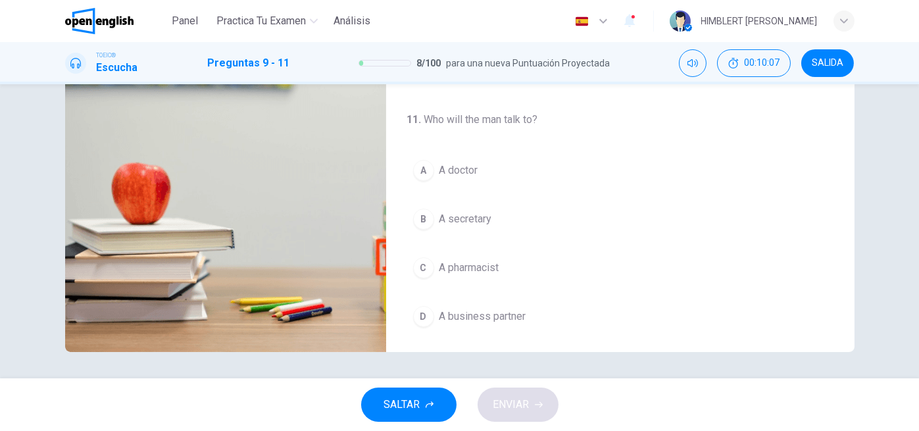
click at [458, 212] on span "A secretary" at bounding box center [465, 219] width 53 height 16
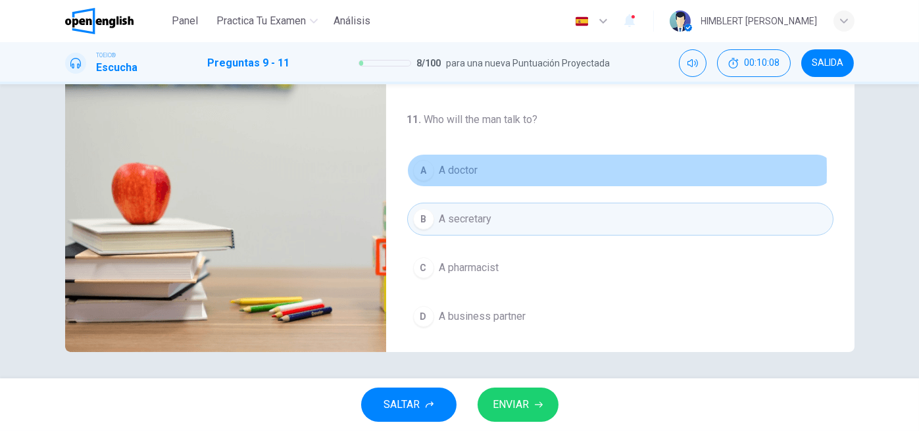
click at [454, 168] on span "A doctor" at bounding box center [458, 170] width 39 height 16
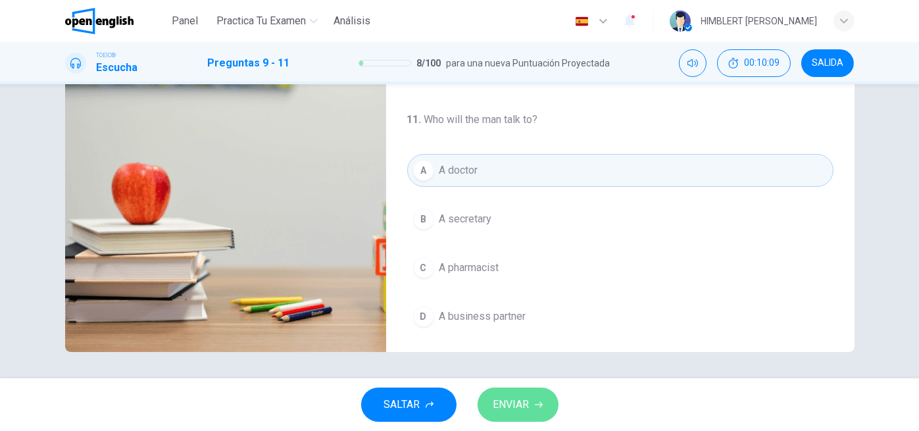
click at [533, 409] on button "ENVIAR" at bounding box center [517, 404] width 81 height 34
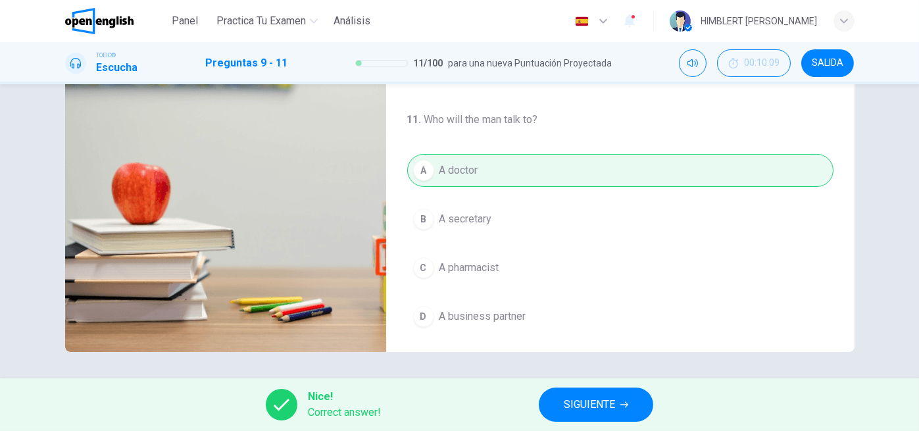
type input "*"
click at [585, 412] on span "SIGUIENTE" at bounding box center [589, 404] width 51 height 18
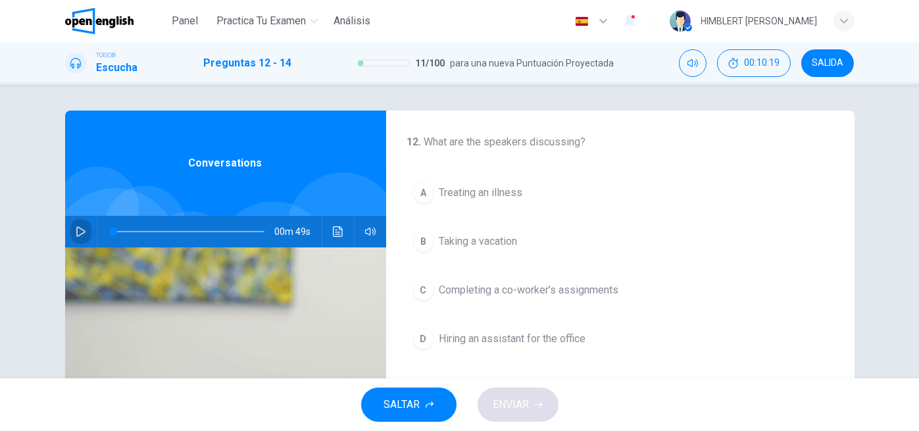
click at [76, 228] on icon "button" at bounding box center [81, 231] width 11 height 11
drag, startPoint x: 122, startPoint y: 220, endPoint x: 75, endPoint y: 219, distance: 47.3
click at [75, 219] on div "00m 45s" at bounding box center [225, 232] width 321 height 32
click at [75, 219] on button "button" at bounding box center [80, 232] width 21 height 32
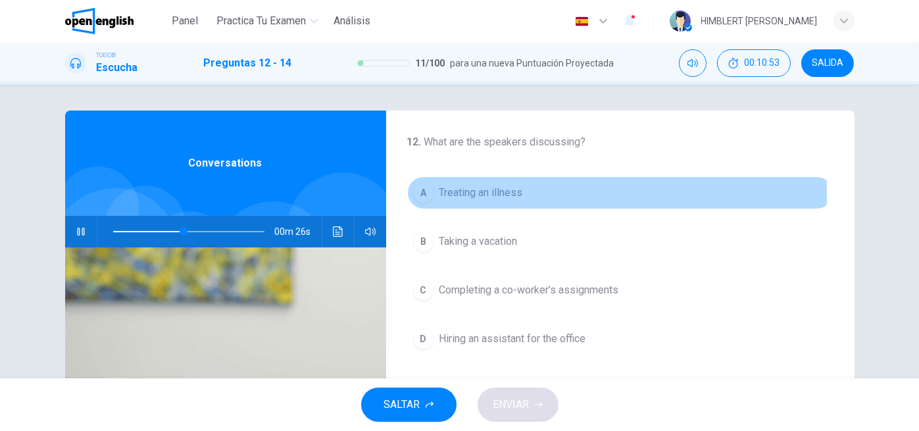
click at [422, 193] on div "A" at bounding box center [423, 192] width 21 height 21
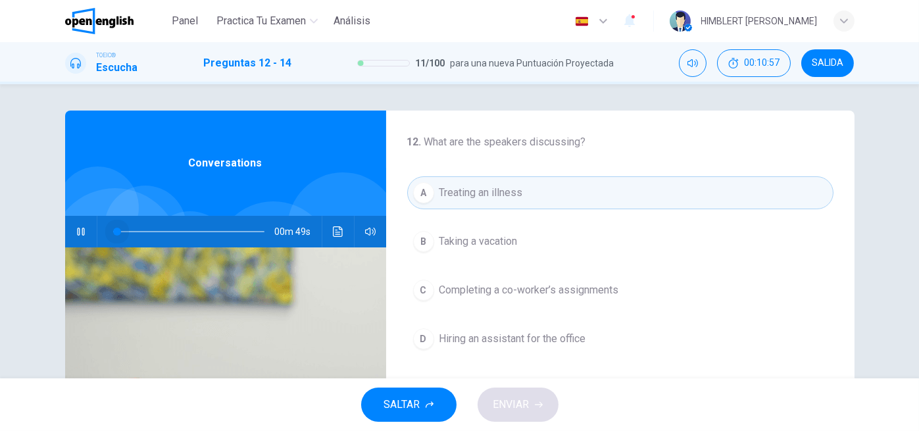
drag, startPoint x: 116, startPoint y: 232, endPoint x: 79, endPoint y: 233, distance: 37.5
click at [79, 233] on div "00m 49s" at bounding box center [225, 232] width 321 height 32
drag, startPoint x: 163, startPoint y: 233, endPoint x: 57, endPoint y: 234, distance: 105.9
click at [57, 234] on div "12 . What are the speakers discussing? A Treating an illness B Taking a vacatio…" at bounding box center [459, 338] width 831 height 457
click at [70, 228] on button "button" at bounding box center [80, 232] width 21 height 32
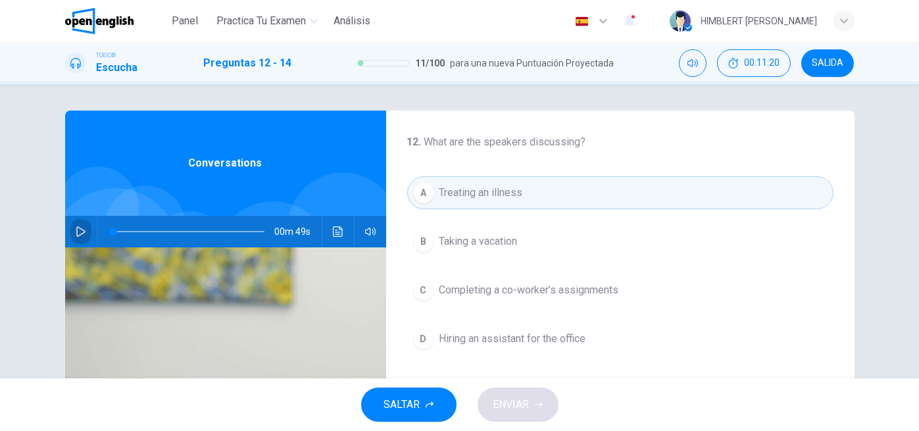
click at [70, 228] on button "button" at bounding box center [80, 232] width 21 height 32
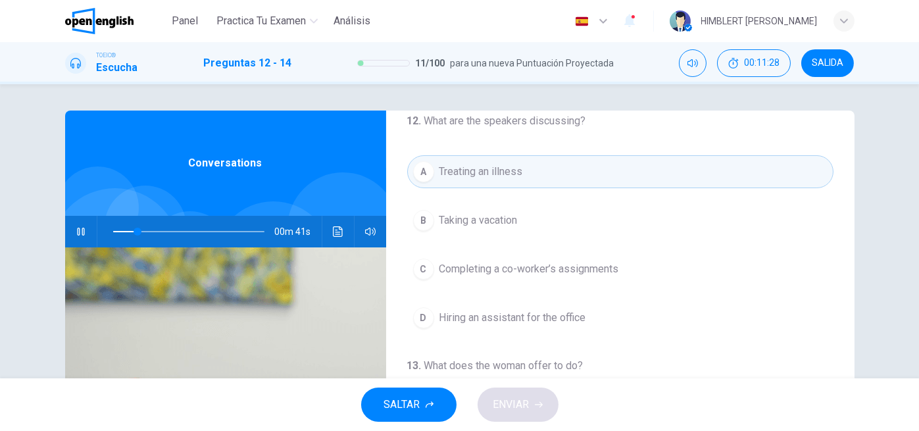
scroll to position [22, 0]
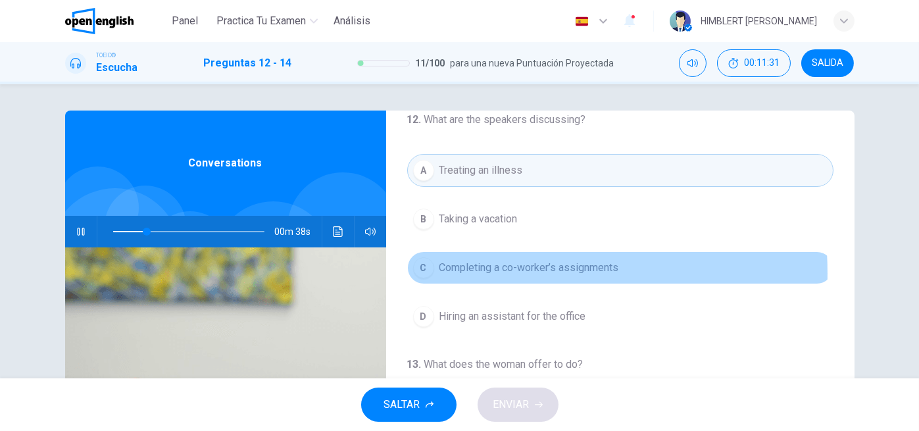
click at [465, 272] on span "Completing a co-worker’s assignments" at bounding box center [529, 268] width 180 height 16
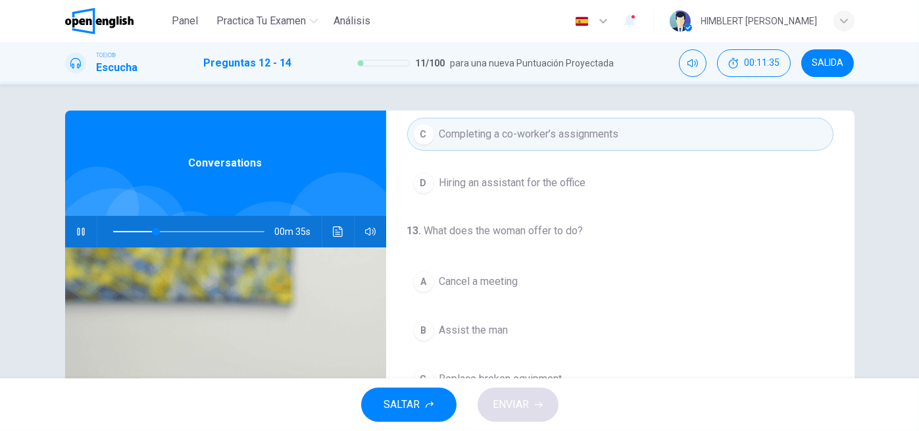
scroll to position [156, 0]
click at [126, 230] on span at bounding box center [188, 231] width 151 height 18
click at [113, 231] on span at bounding box center [188, 231] width 151 height 18
click at [372, 225] on button "button" at bounding box center [370, 232] width 21 height 32
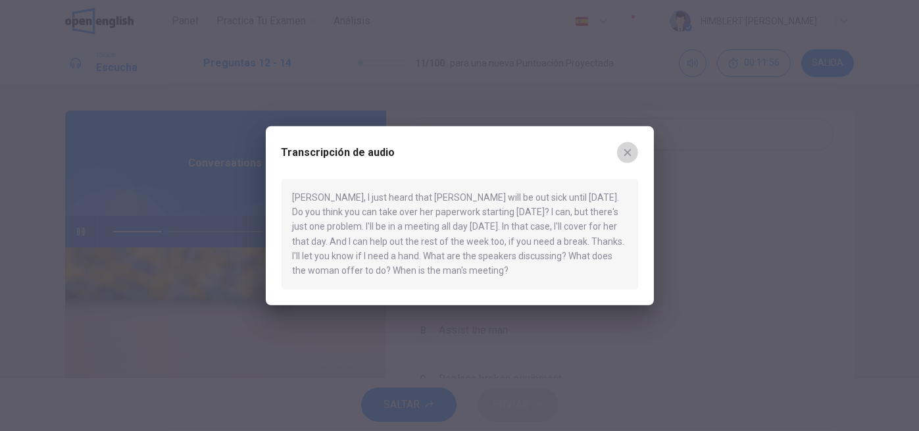
click at [630, 151] on icon "button" at bounding box center [627, 152] width 11 height 11
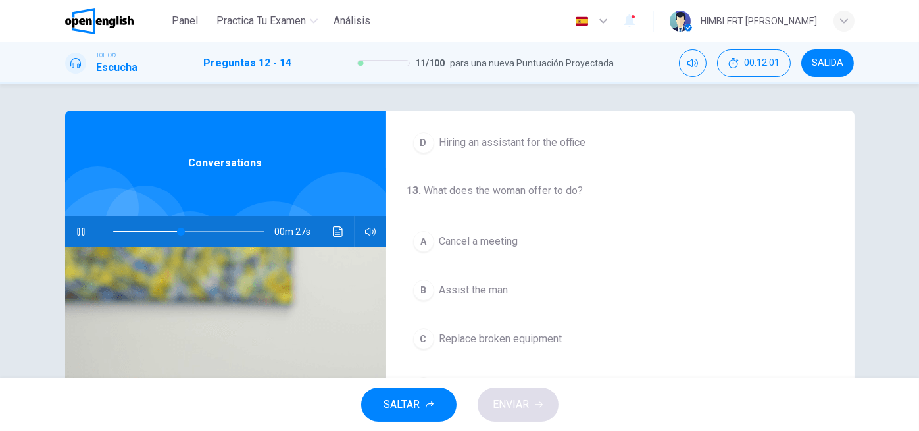
scroll to position [200, 0]
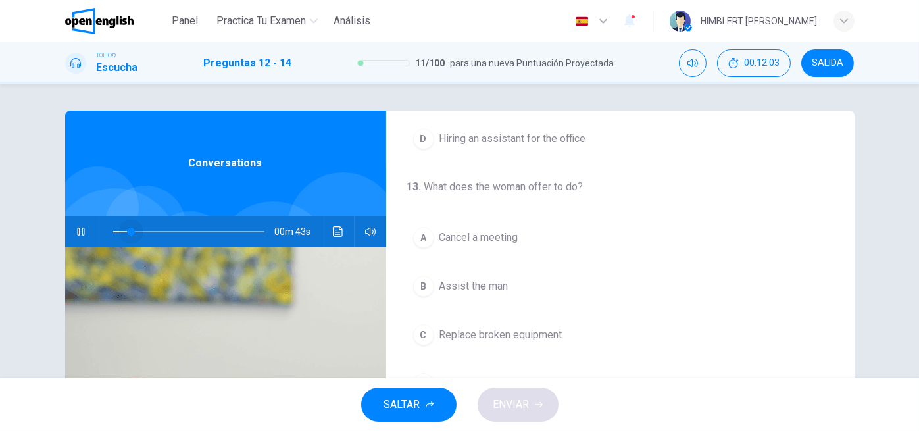
click at [128, 229] on span at bounding box center [188, 231] width 151 height 18
drag, startPoint x: 128, startPoint y: 229, endPoint x: 118, endPoint y: 230, distance: 9.9
click at [118, 230] on span at bounding box center [122, 232] width 8 height 8
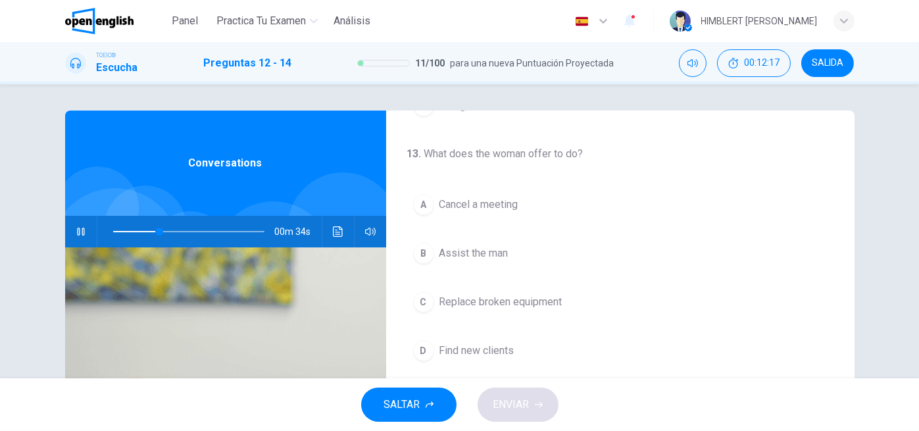
scroll to position [234, 0]
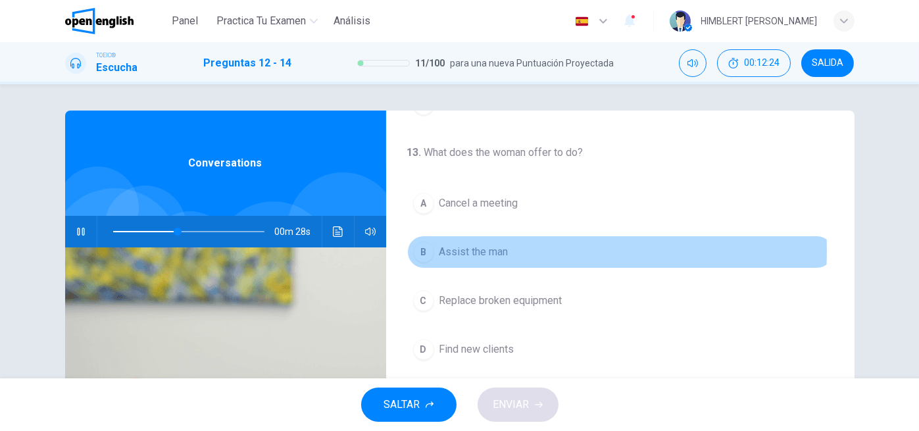
click at [462, 248] on span "Assist the man" at bounding box center [473, 252] width 69 height 16
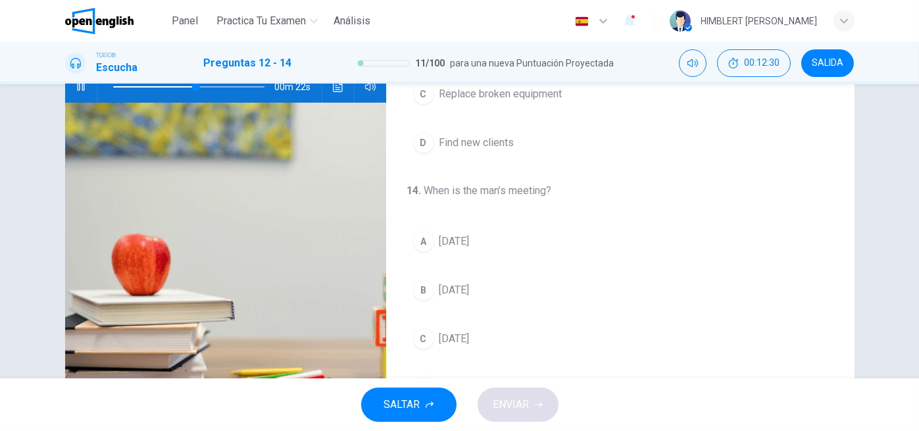
scroll to position [203, 0]
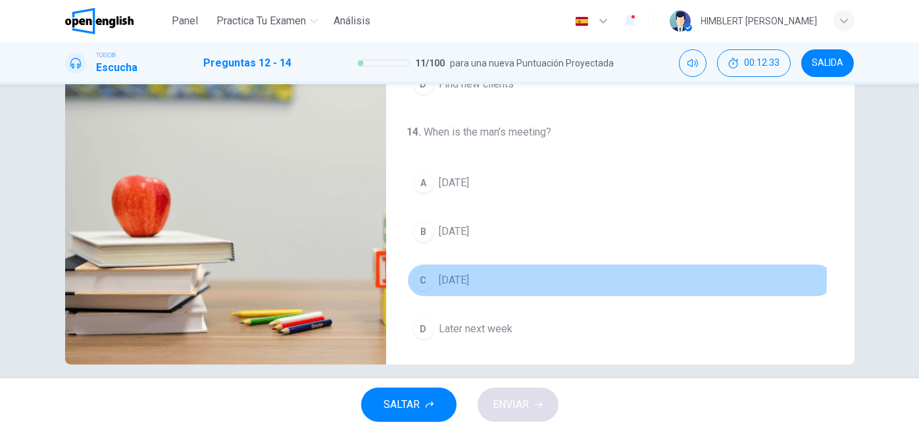
click at [470, 272] on span "[DATE]" at bounding box center [454, 280] width 30 height 16
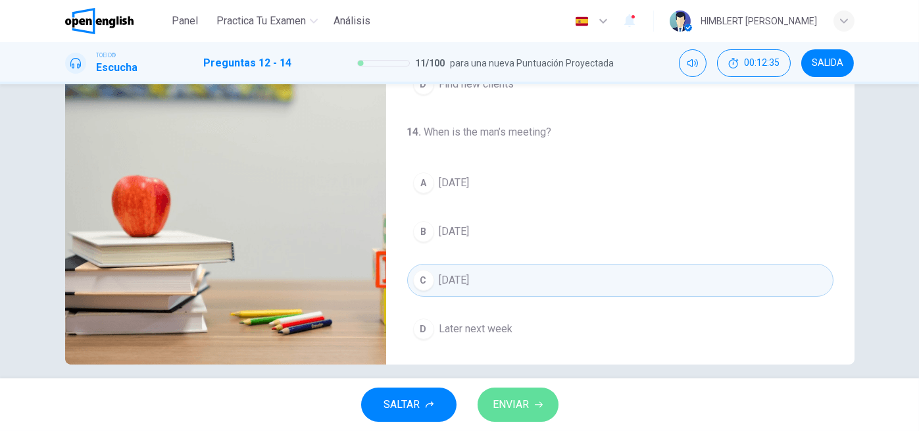
click at [508, 397] on span "ENVIAR" at bounding box center [511, 404] width 36 height 18
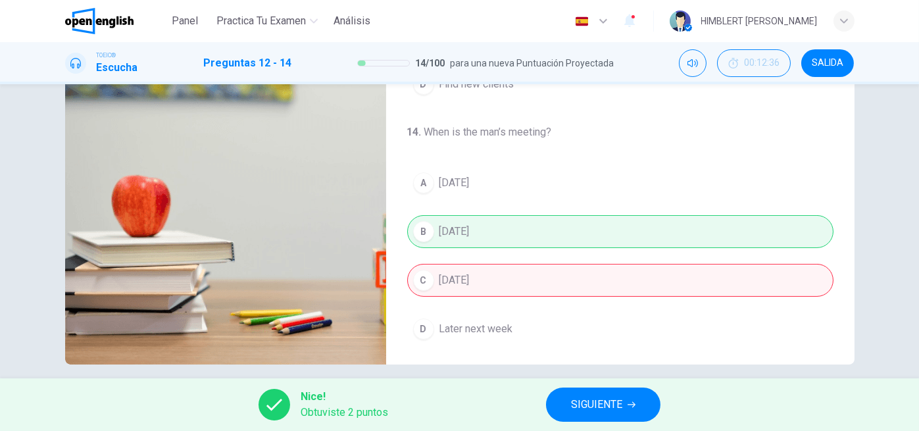
type input "**"
click at [608, 417] on button "SIGUIENTE" at bounding box center [603, 404] width 114 height 34
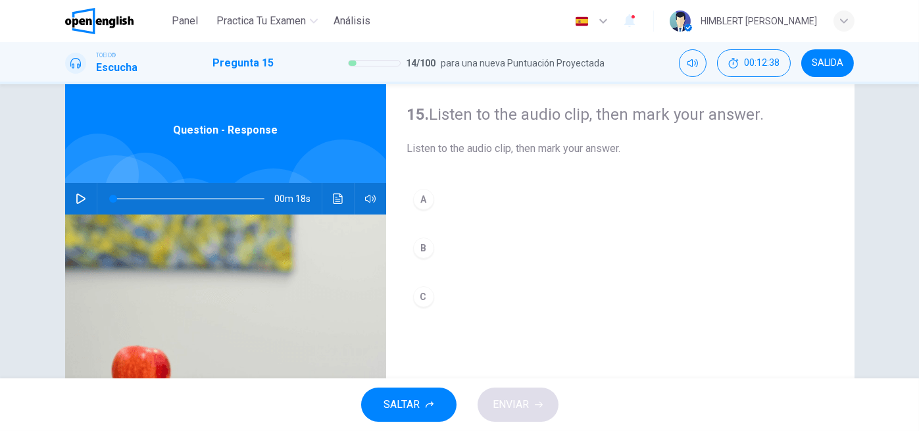
scroll to position [26, 0]
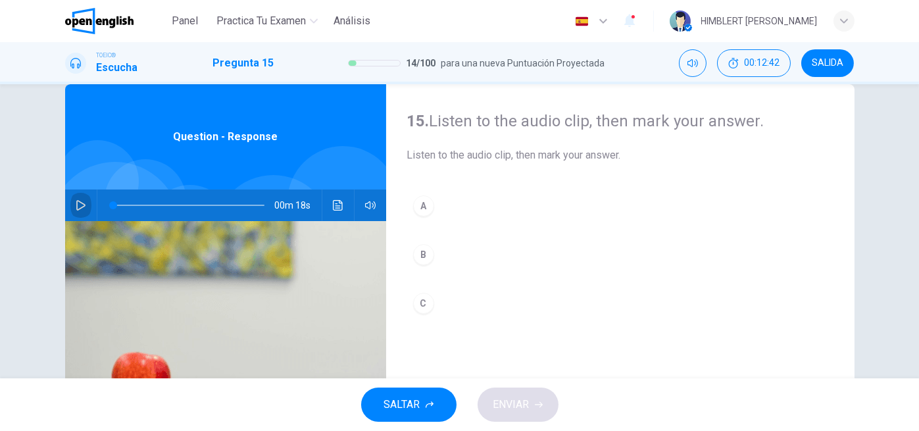
click at [76, 203] on icon "button" at bounding box center [80, 205] width 9 height 11
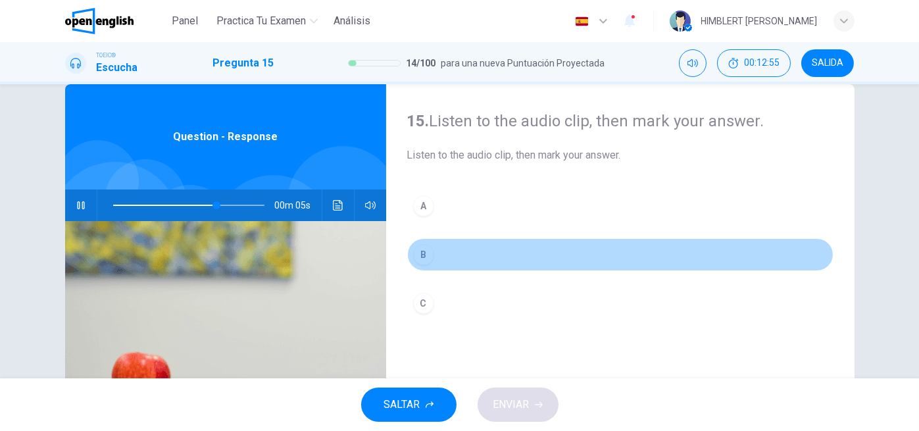
click at [419, 257] on div "B" at bounding box center [423, 254] width 21 height 21
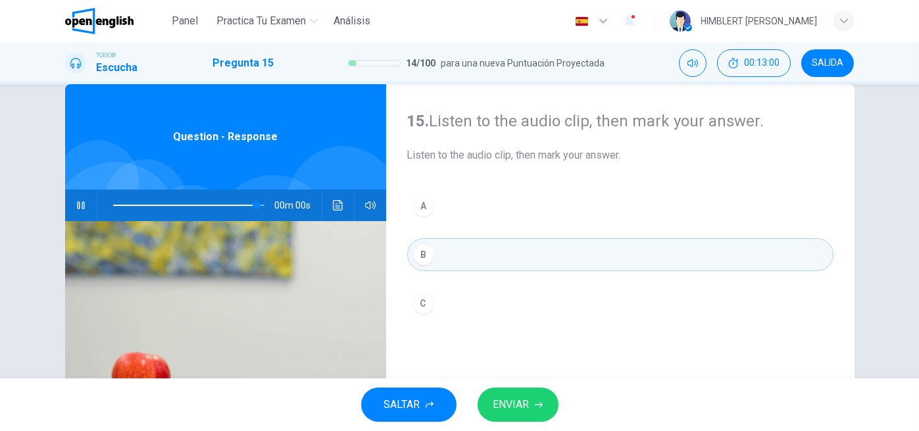
type input "*"
click at [538, 395] on button "ENVIAR" at bounding box center [517, 404] width 81 height 34
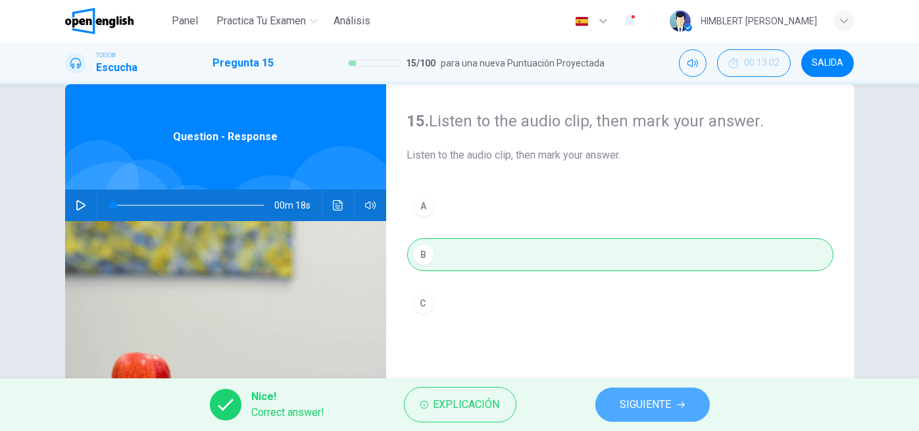
click at [615, 393] on button "SIGUIENTE" at bounding box center [652, 404] width 114 height 34
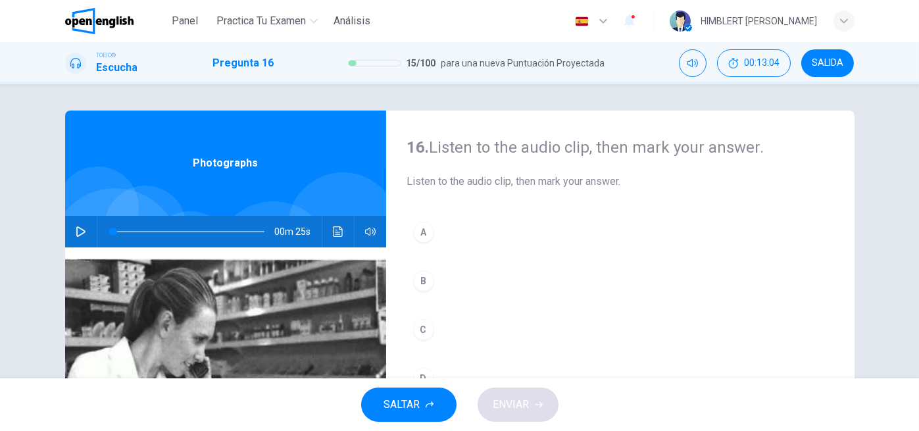
click at [84, 227] on button "button" at bounding box center [80, 232] width 21 height 32
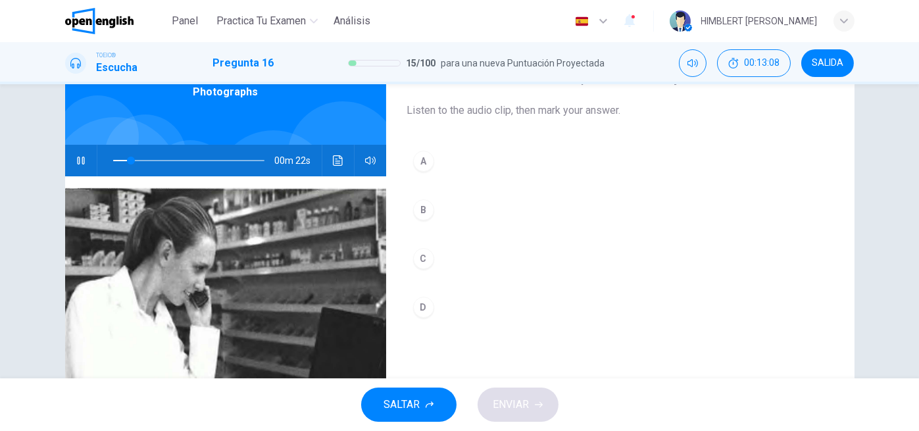
scroll to position [70, 0]
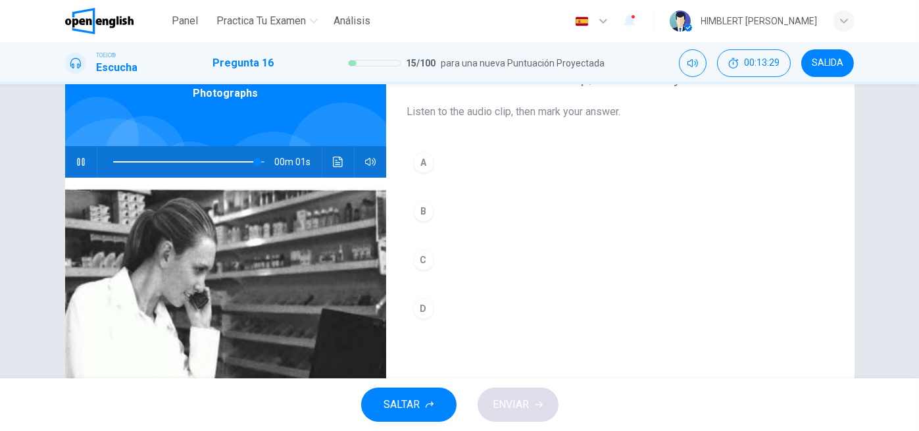
type input "*"
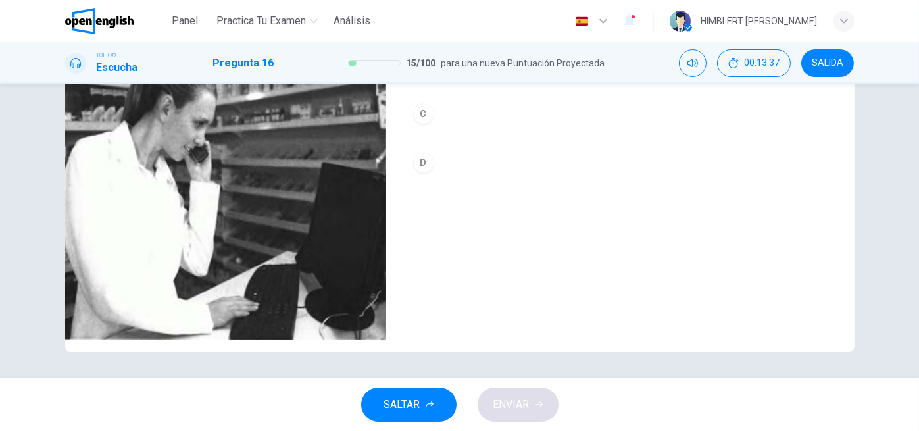
scroll to position [0, 0]
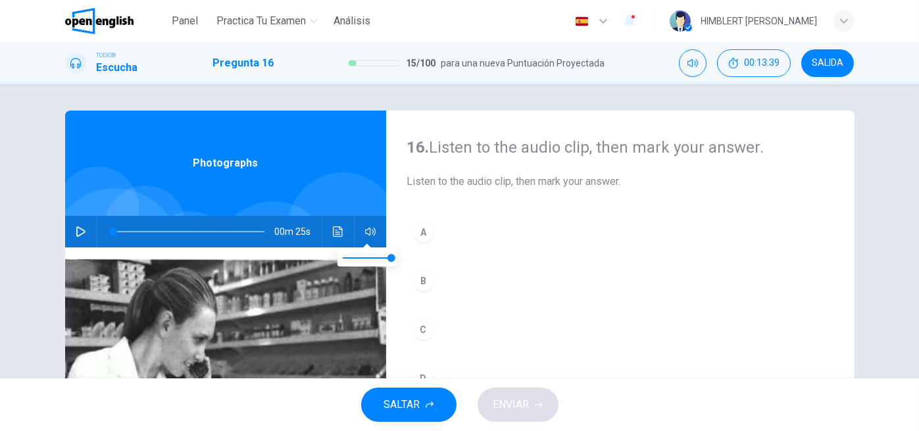
click at [372, 231] on button "button" at bounding box center [370, 232] width 21 height 32
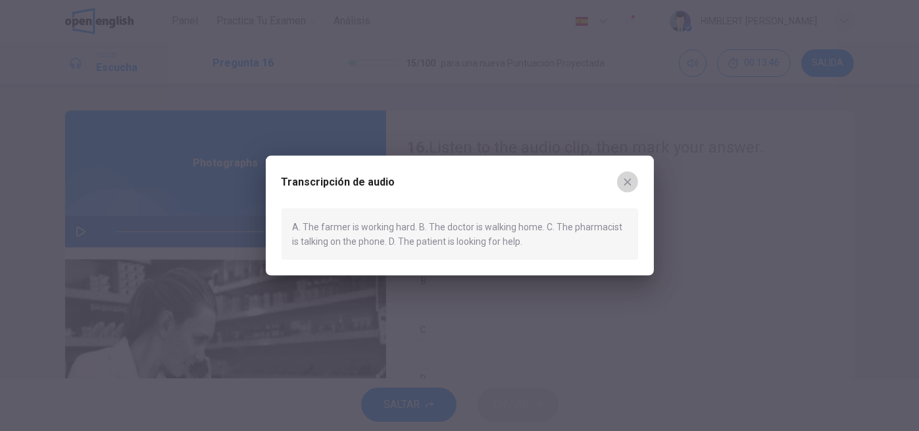
click at [635, 178] on button "button" at bounding box center [627, 181] width 21 height 21
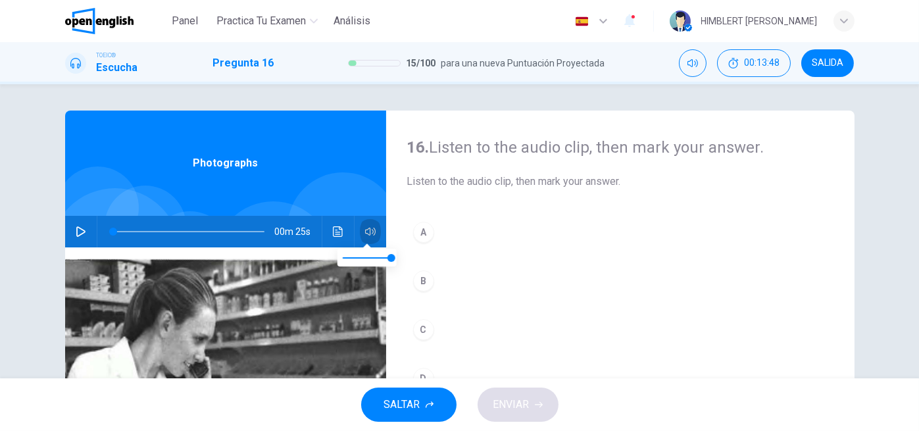
click at [366, 229] on icon "button" at bounding box center [370, 232] width 11 height 8
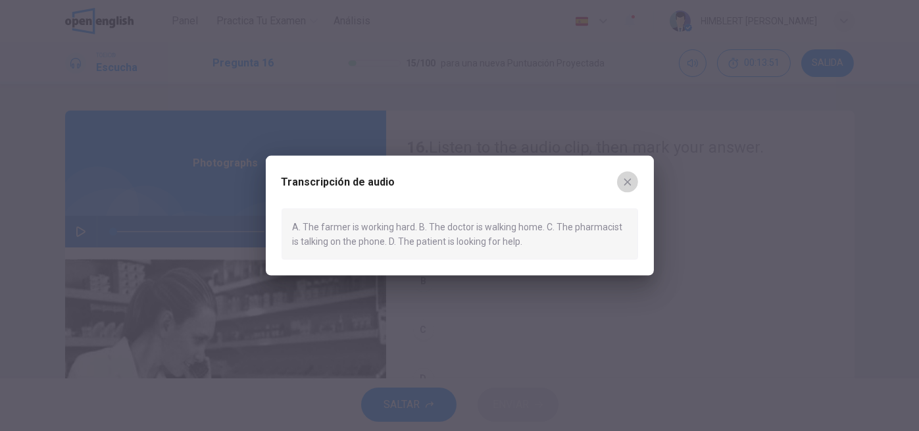
click at [627, 183] on icon "button" at bounding box center [626, 181] width 7 height 7
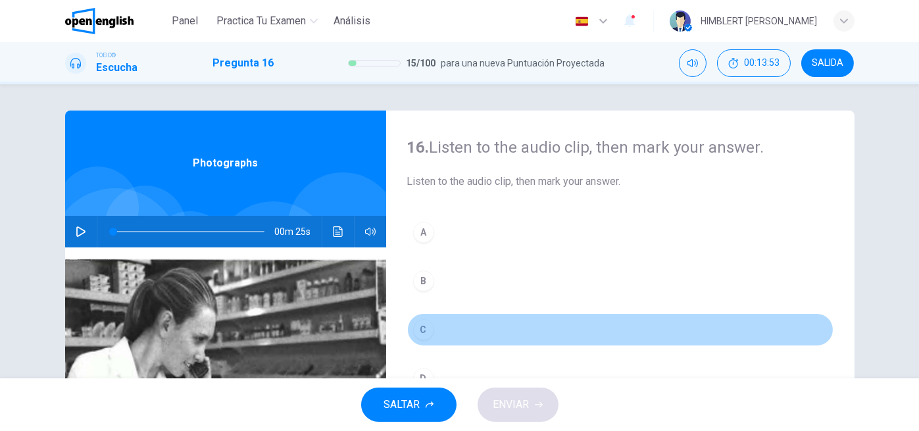
click at [419, 330] on div "C" at bounding box center [423, 329] width 21 height 21
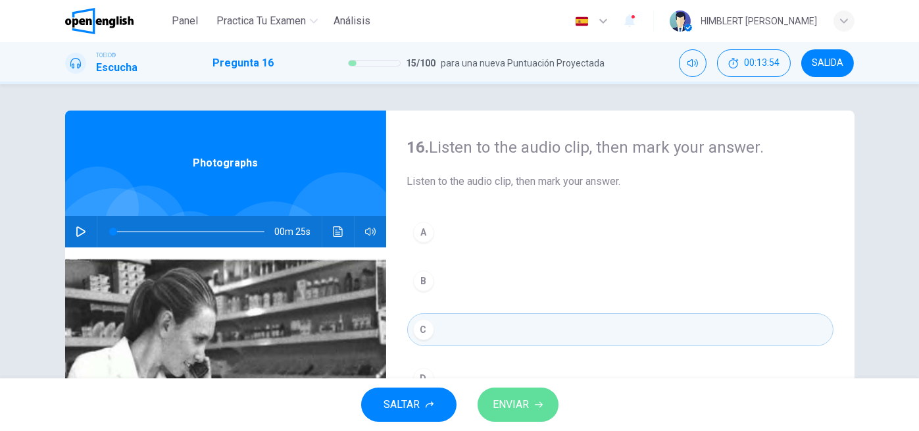
click at [544, 414] on button "ENVIAR" at bounding box center [517, 404] width 81 height 34
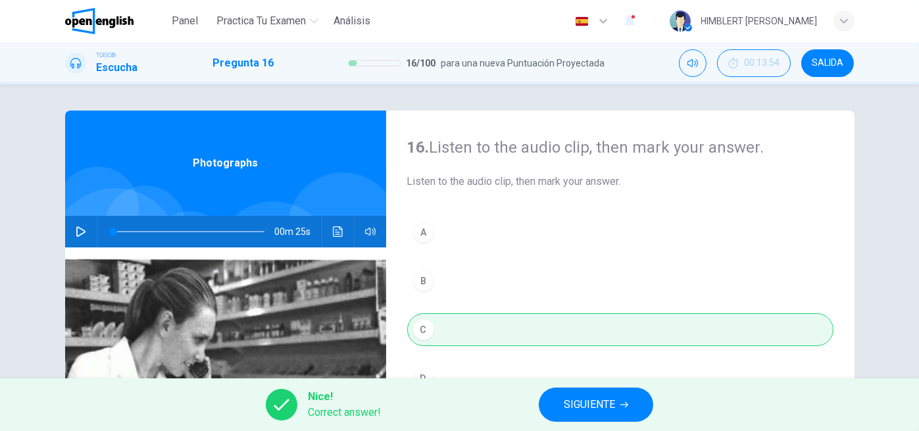
click at [628, 409] on button "SIGUIENTE" at bounding box center [596, 404] width 114 height 34
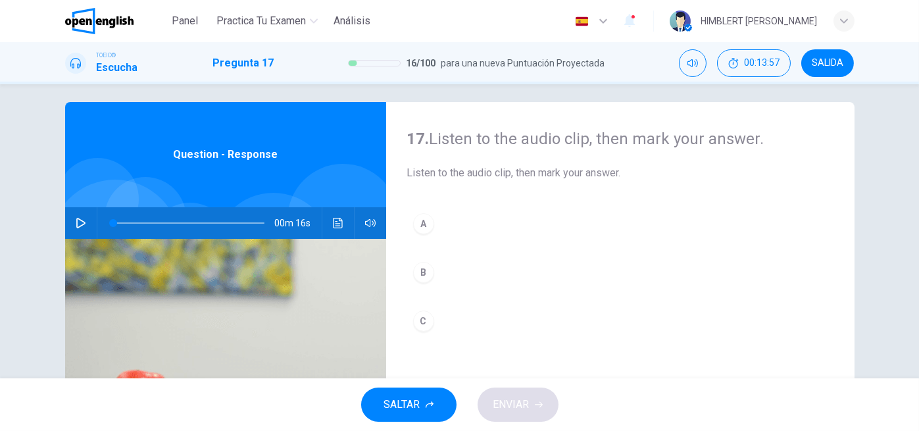
scroll to position [9, 0]
click at [490, 249] on div "A B C" at bounding box center [620, 285] width 426 height 157
click at [80, 218] on icon "button" at bounding box center [81, 223] width 11 height 11
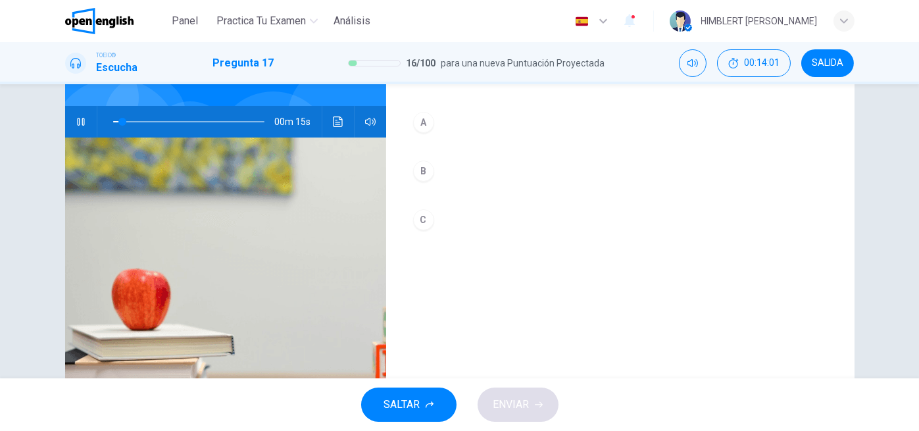
scroll to position [110, 0]
type input "*"
click at [408, 118] on button "A" at bounding box center [620, 121] width 426 height 33
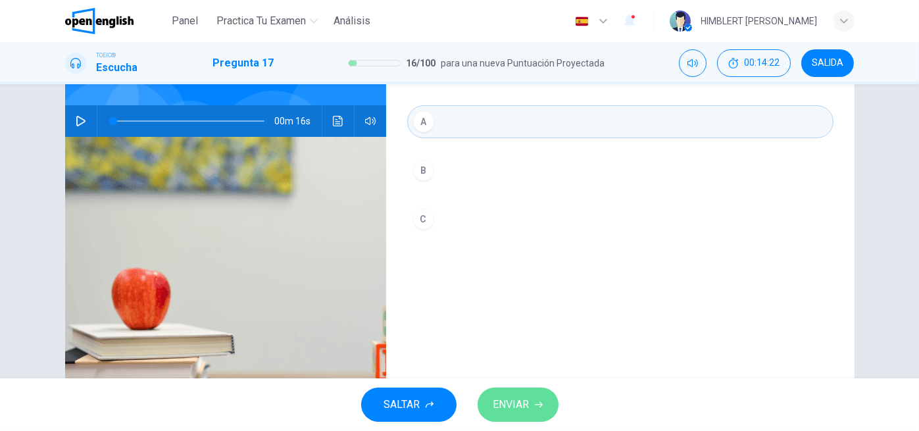
click at [513, 400] on span "ENVIAR" at bounding box center [511, 404] width 36 height 18
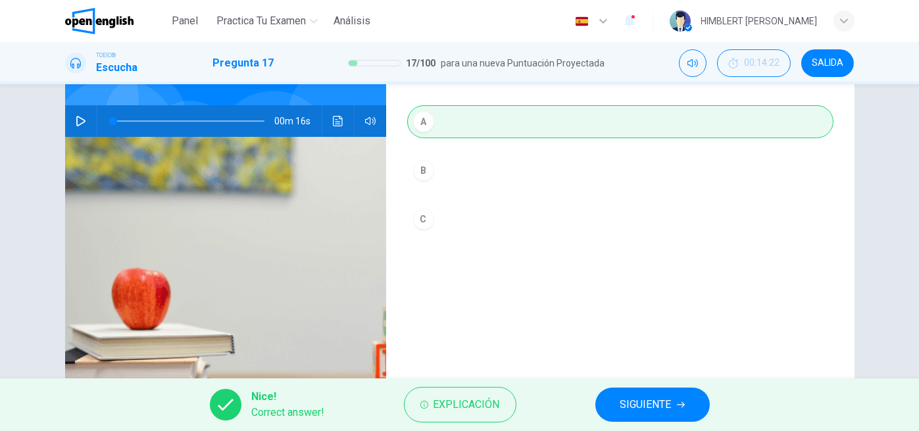
click at [660, 385] on div "Nice! Correct answer! Explicación SIGUIENTE" at bounding box center [459, 404] width 919 height 53
click at [658, 402] on span "SIGUIENTE" at bounding box center [645, 404] width 51 height 18
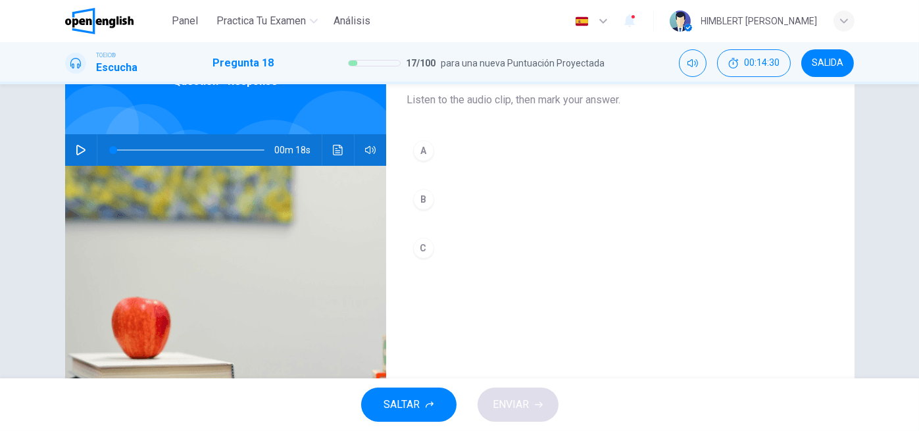
scroll to position [80, 0]
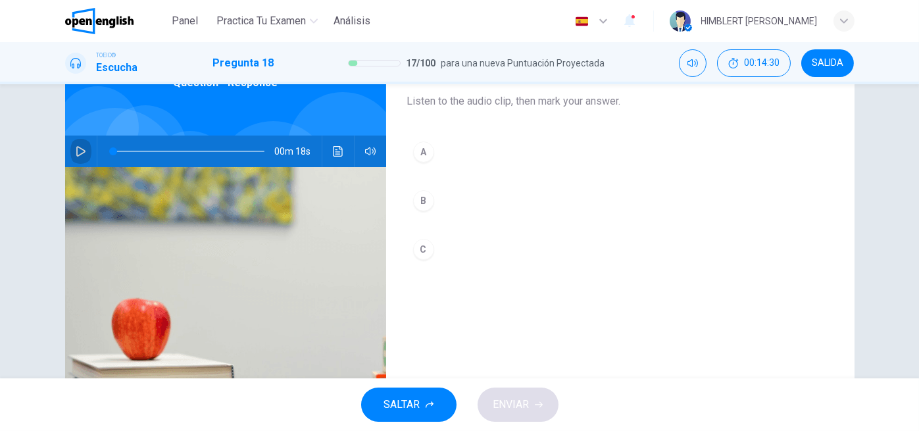
click at [76, 154] on icon "button" at bounding box center [80, 151] width 9 height 11
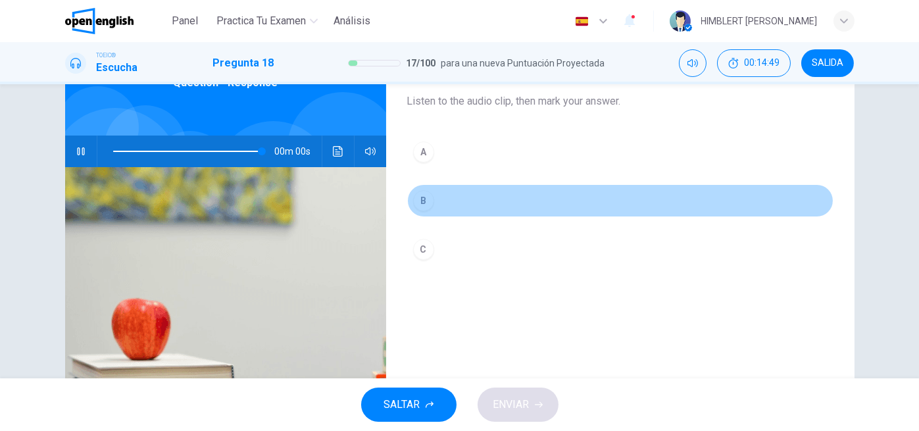
click at [424, 202] on div "B" at bounding box center [423, 200] width 21 height 21
type input "*"
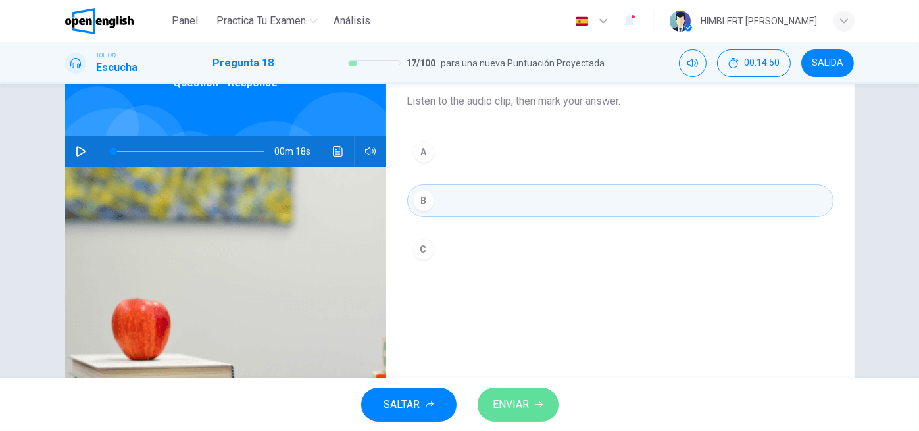
click at [531, 395] on button "ENVIAR" at bounding box center [517, 404] width 81 height 34
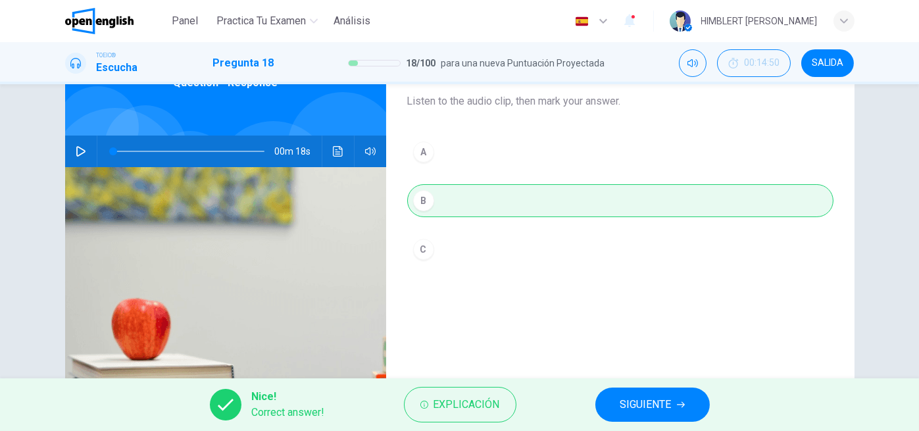
click at [617, 416] on button "SIGUIENTE" at bounding box center [652, 404] width 114 height 34
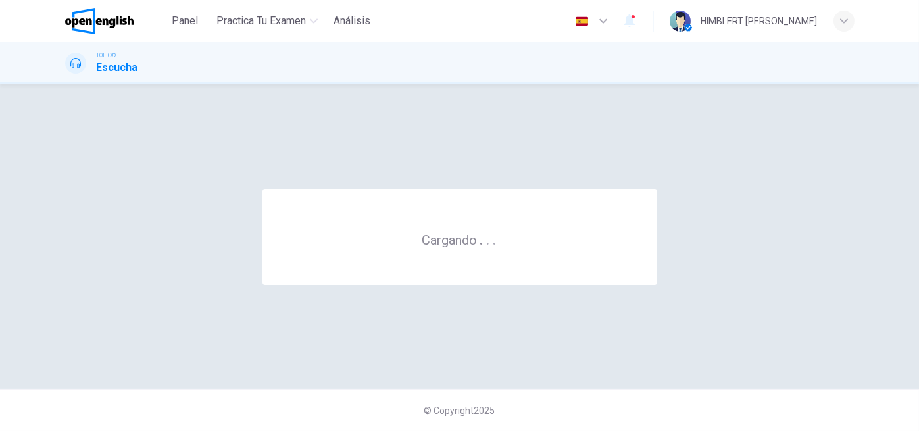
scroll to position [0, 0]
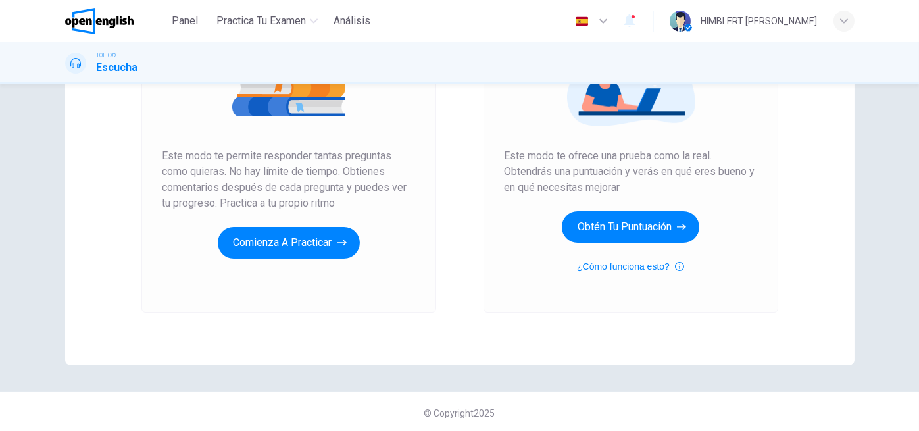
scroll to position [203, 0]
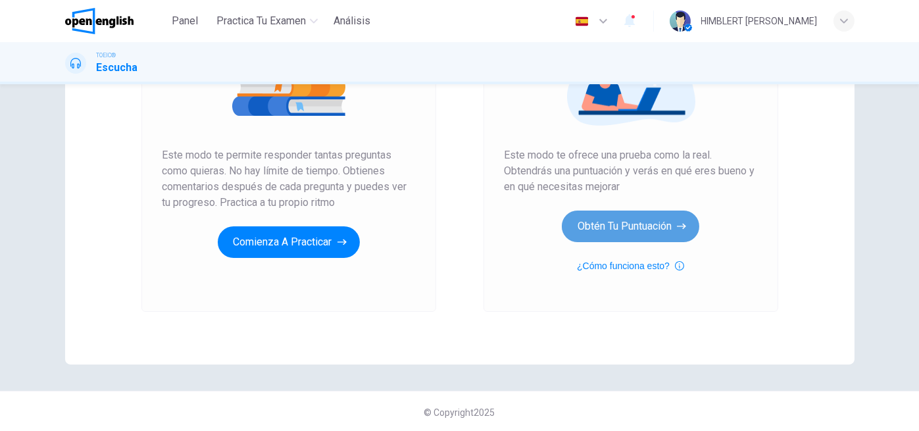
click at [648, 233] on button "Obtén tu puntuación" at bounding box center [630, 226] width 137 height 32
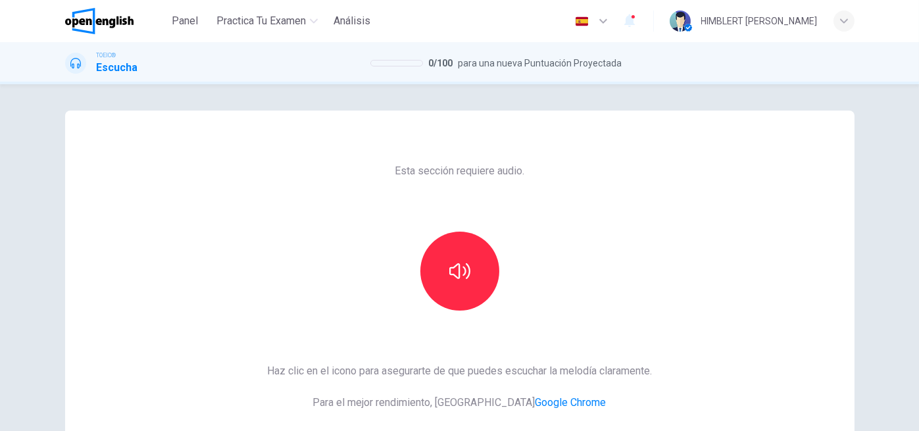
scroll to position [43, 0]
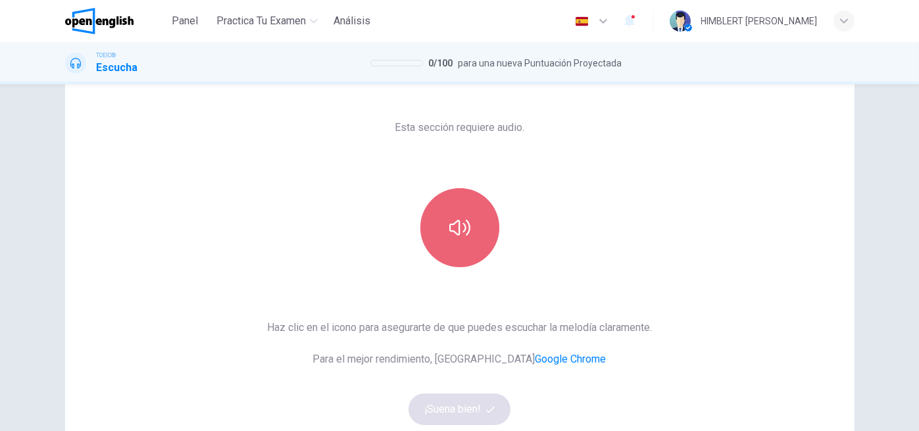
click at [434, 212] on button "button" at bounding box center [459, 227] width 79 height 79
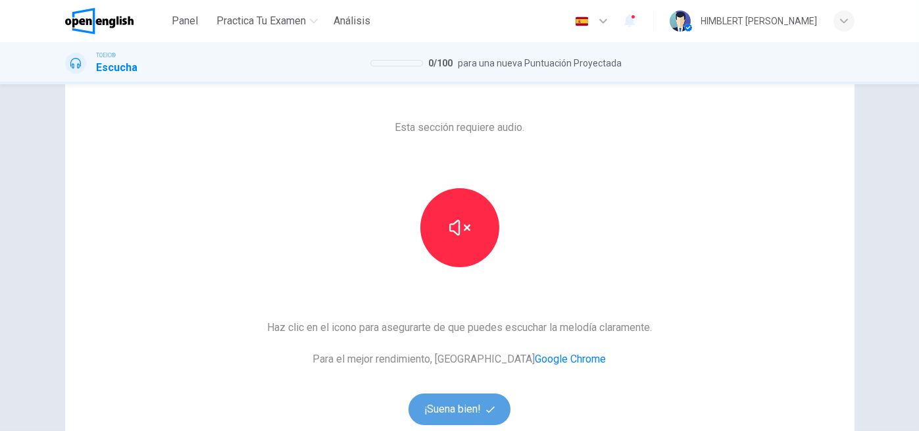
click at [464, 409] on button "¡Suena bien!" at bounding box center [459, 409] width 103 height 32
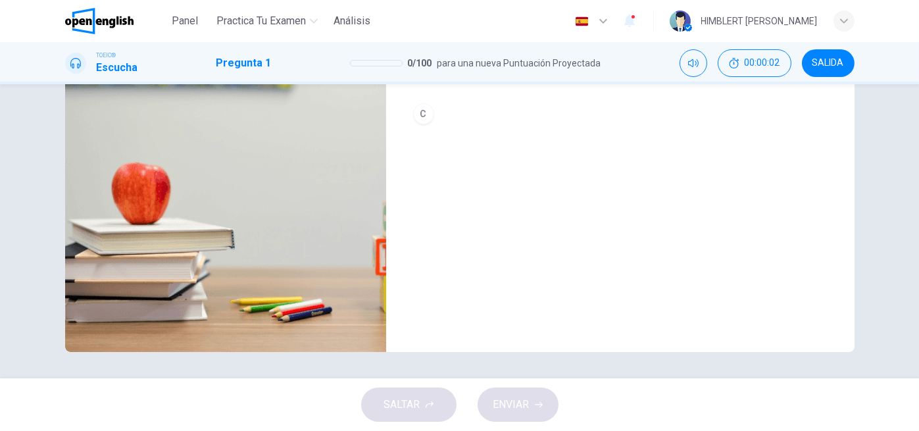
scroll to position [0, 0]
